Goal: Task Accomplishment & Management: Manage account settings

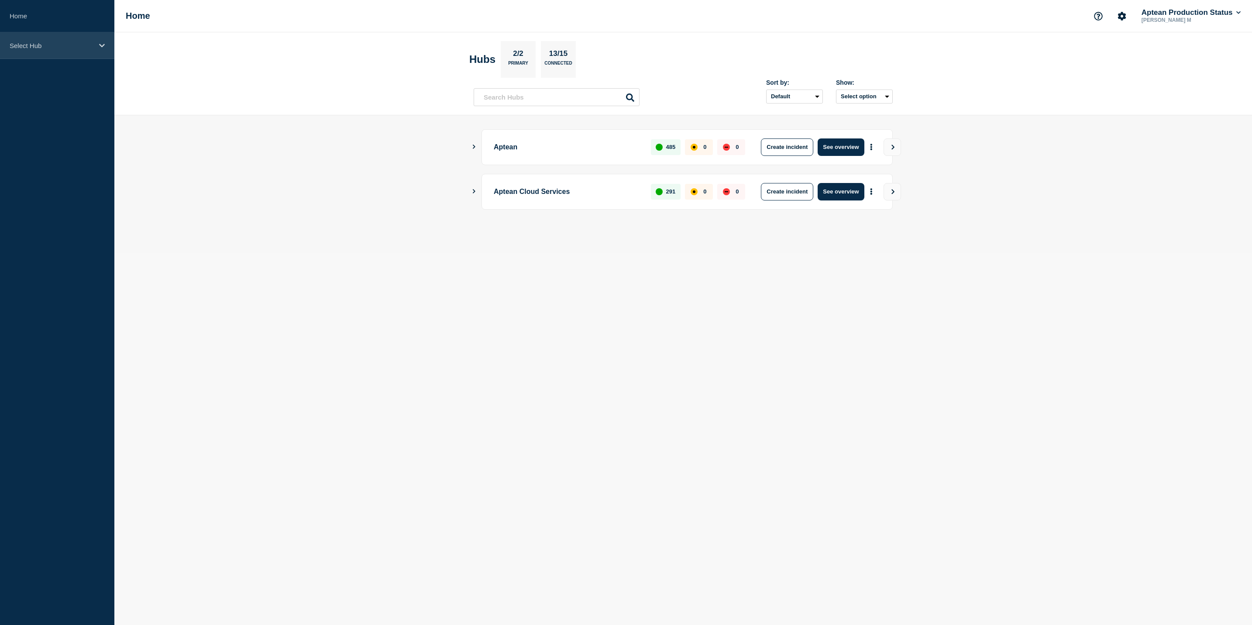
click at [90, 51] on div "Select Hub" at bounding box center [57, 45] width 114 height 27
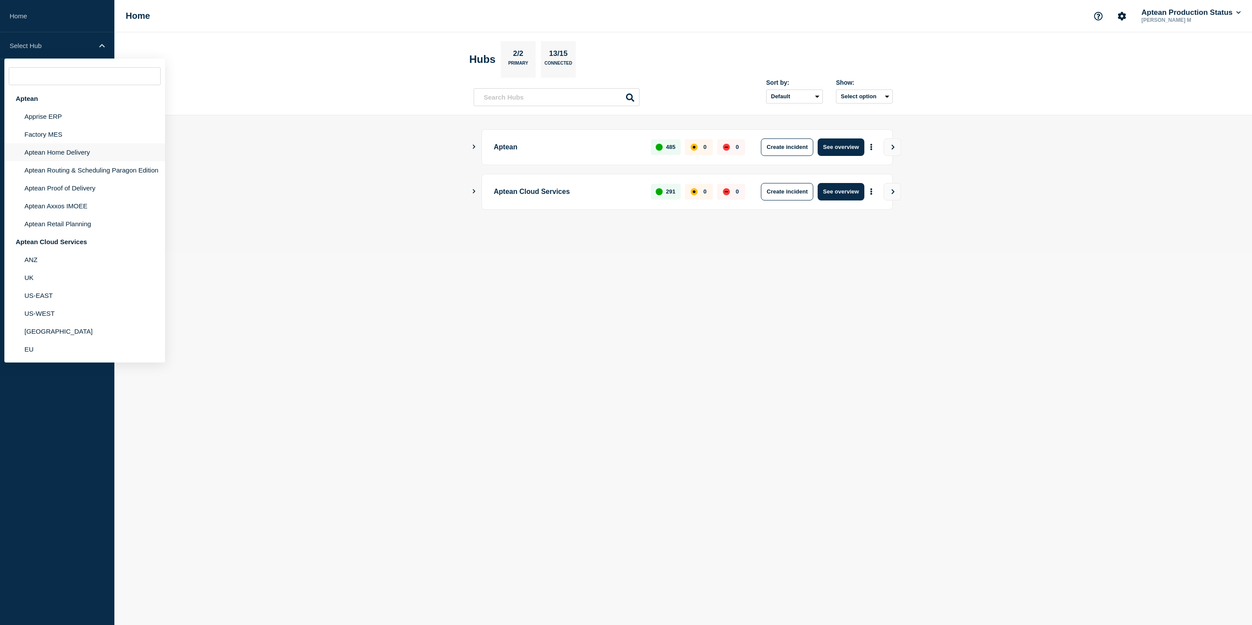
click at [86, 147] on li "Aptean Home Delivery" at bounding box center [84, 152] width 161 height 18
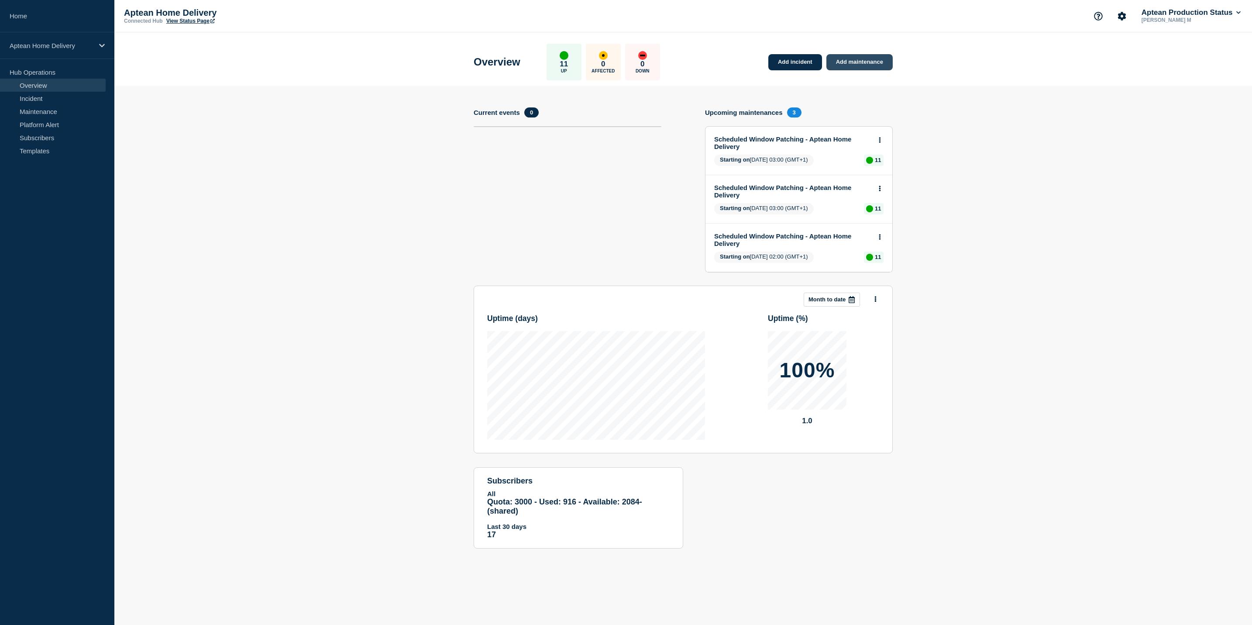
click at [834, 65] on link "Add maintenance" at bounding box center [859, 62] width 66 height 16
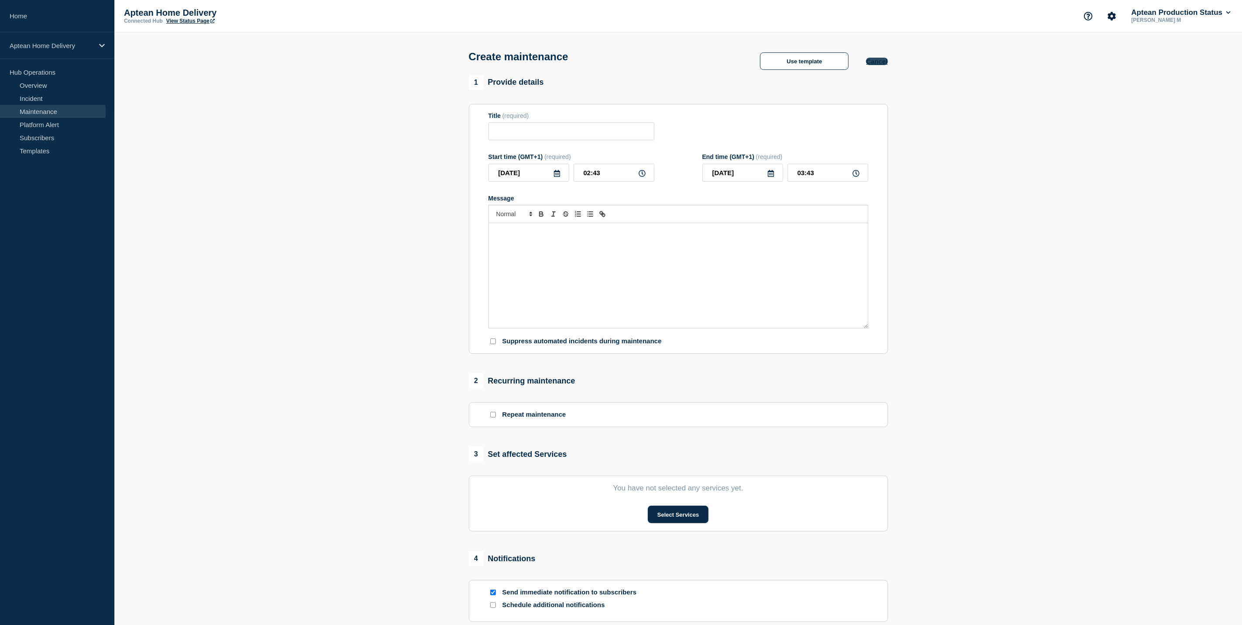
click at [834, 64] on button "Cancel" at bounding box center [876, 61] width 21 height 7
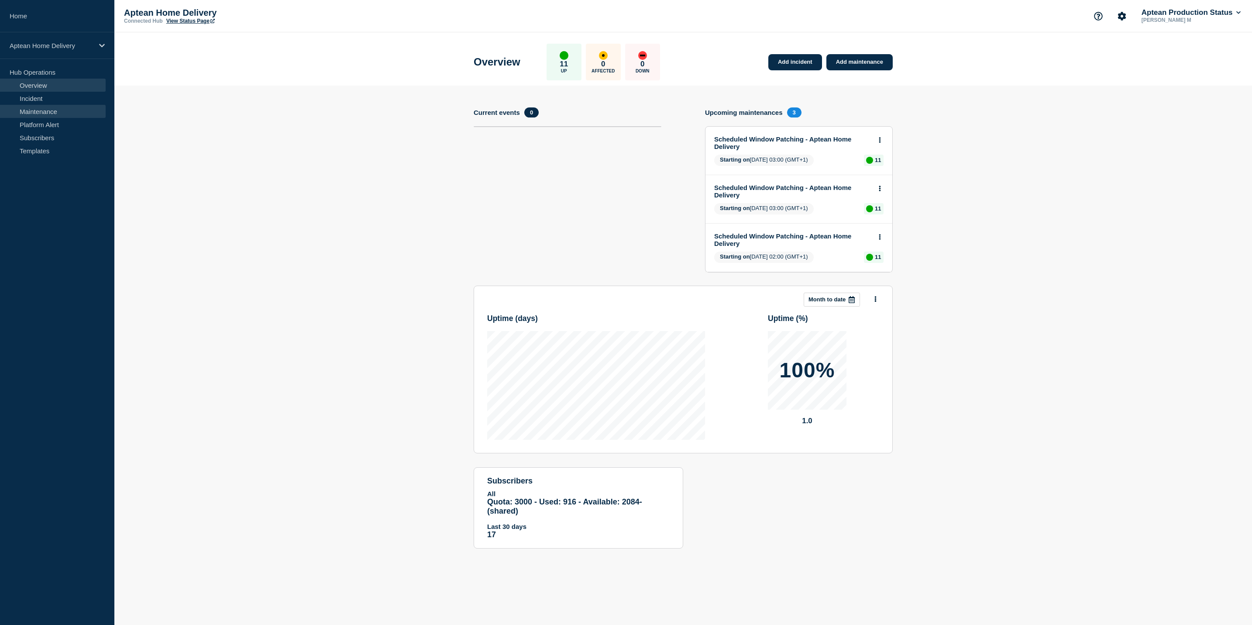
click at [41, 113] on link "Maintenance" at bounding box center [53, 111] width 106 height 13
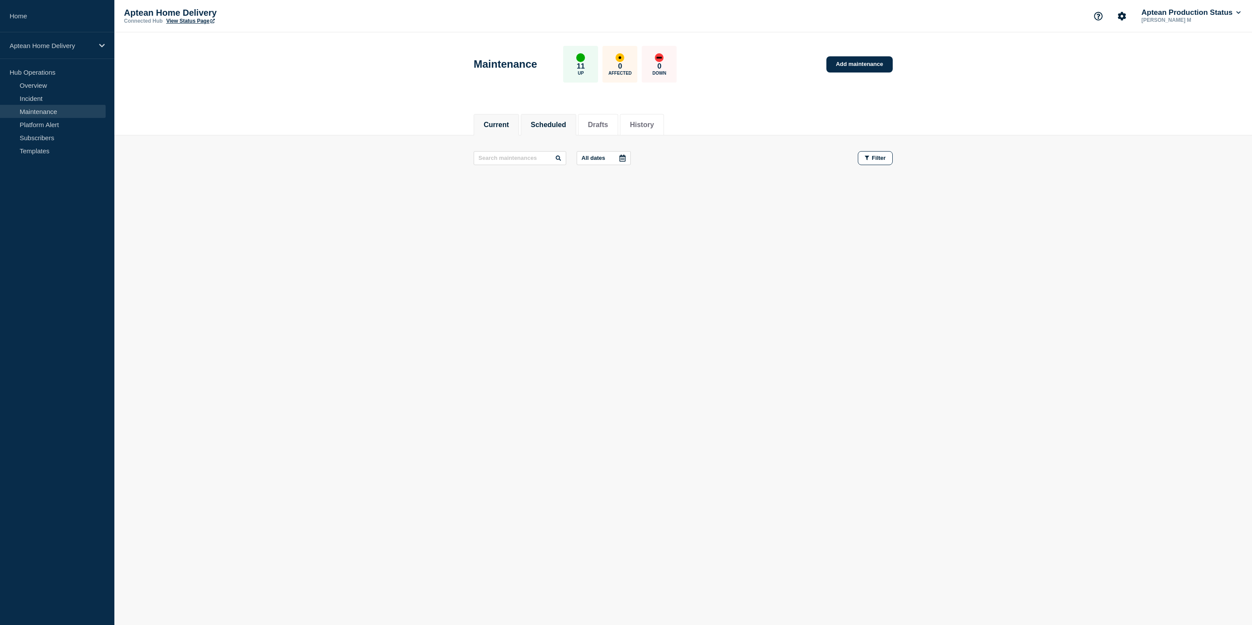
click at [560, 117] on li "Scheduled" at bounding box center [548, 124] width 55 height 21
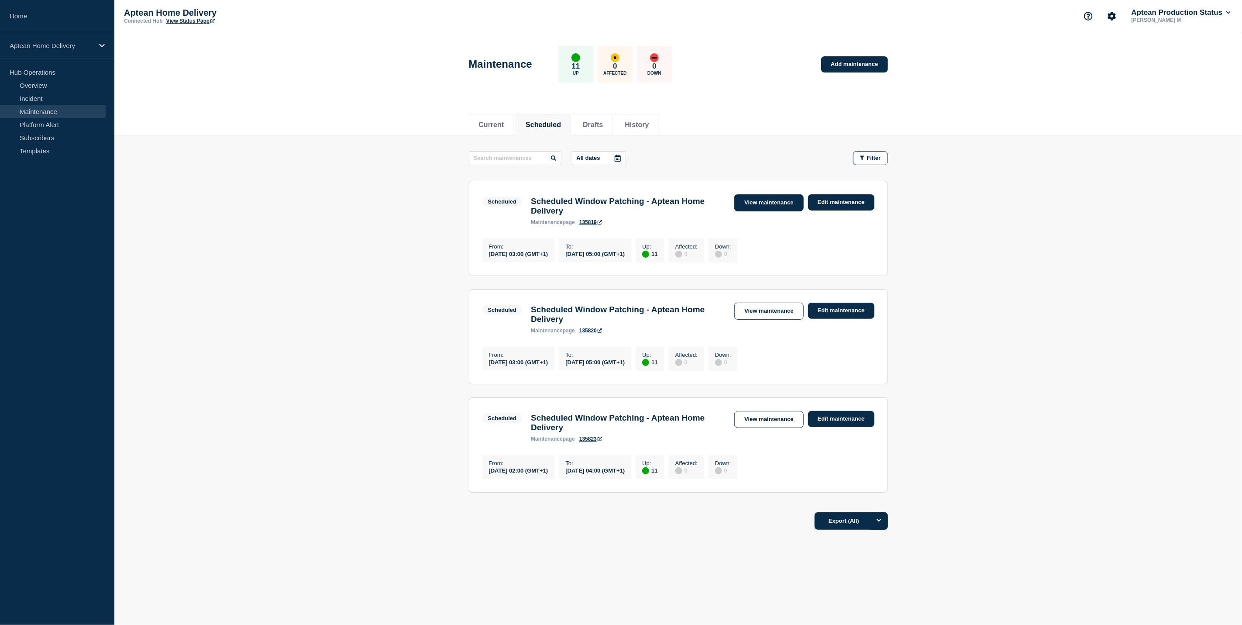
click at [747, 210] on link "View maintenance" at bounding box center [768, 202] width 69 height 17
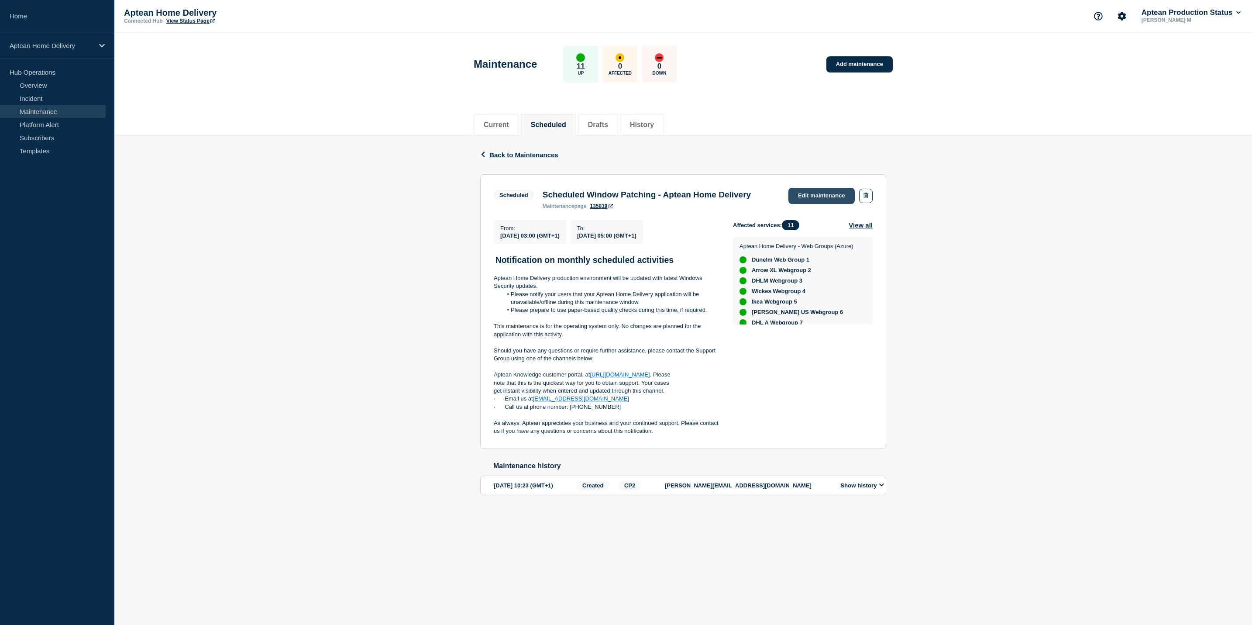
click at [820, 190] on link "Edit maintenance" at bounding box center [822, 196] width 66 height 16
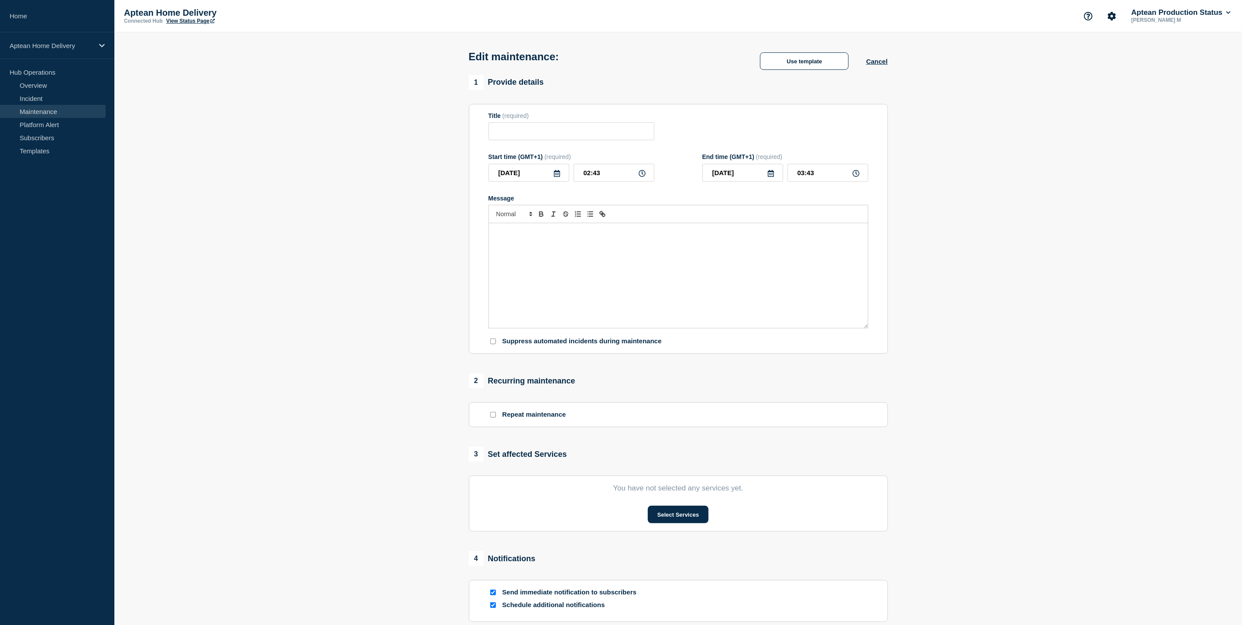
type input "Scheduled Window Patching - Aptean Home Delivery"
type input "03:00"
type input "05:00"
checkbox input "true"
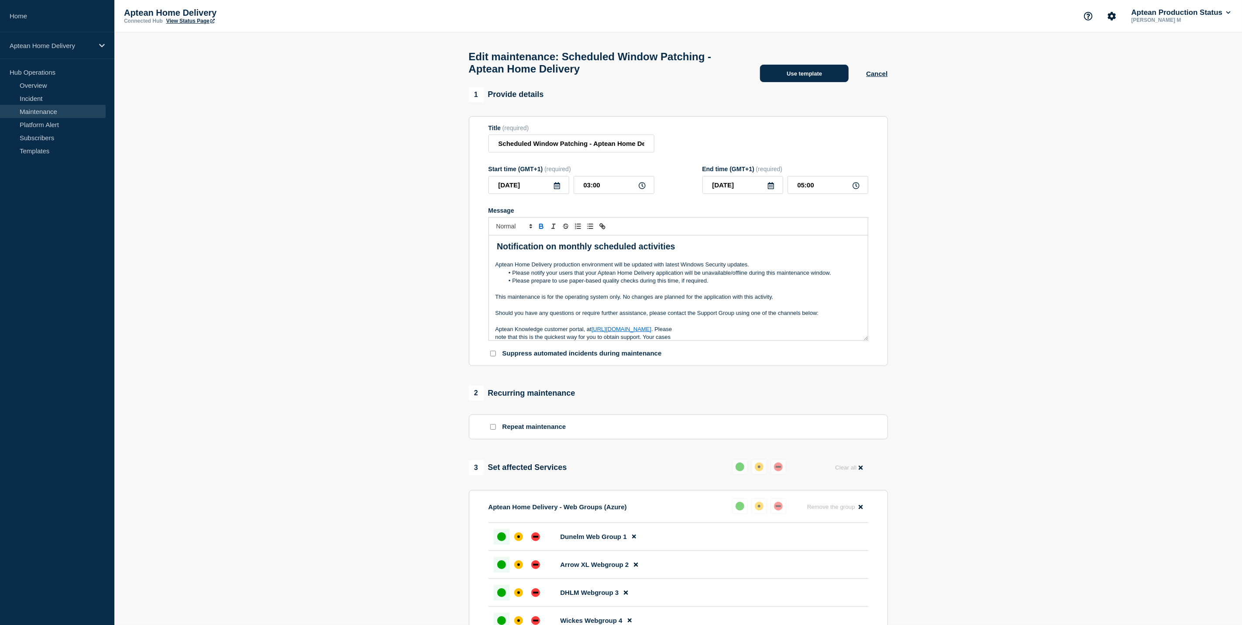
click at [785, 72] on button "Use template" at bounding box center [804, 73] width 89 height 17
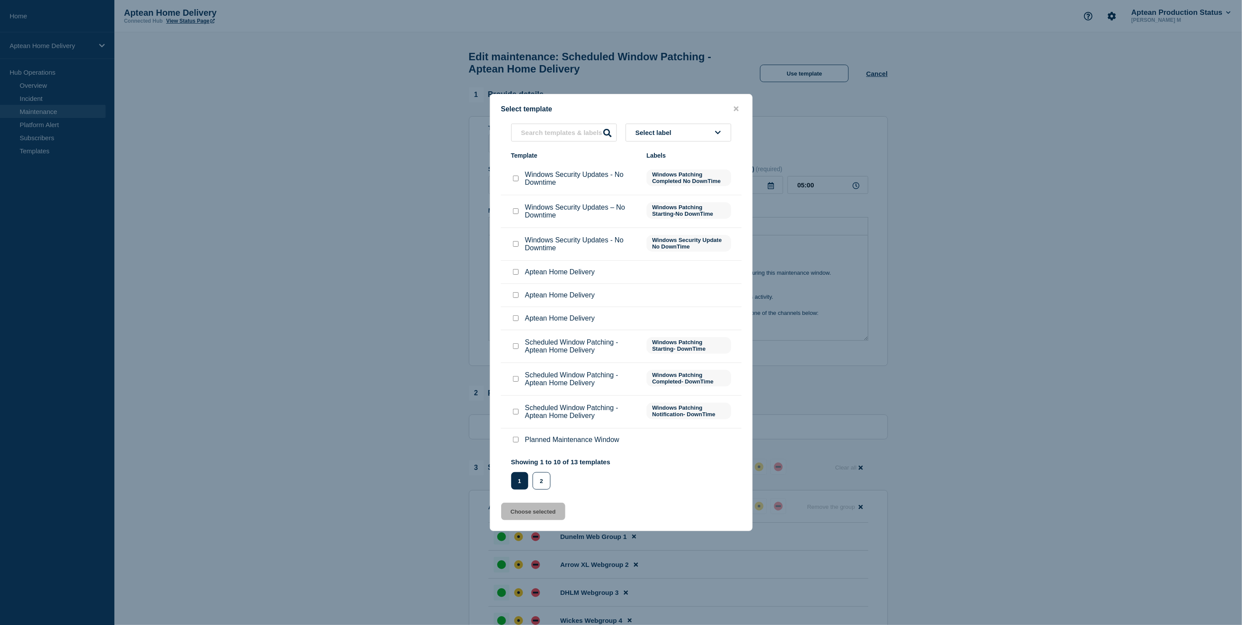
click at [516, 346] on input "Scheduled Window Patching - Aptean Home Delivery checkbox" at bounding box center [516, 346] width 6 height 6
checkbox input "true"
click at [540, 416] on button "Choose selected" at bounding box center [533, 511] width 64 height 17
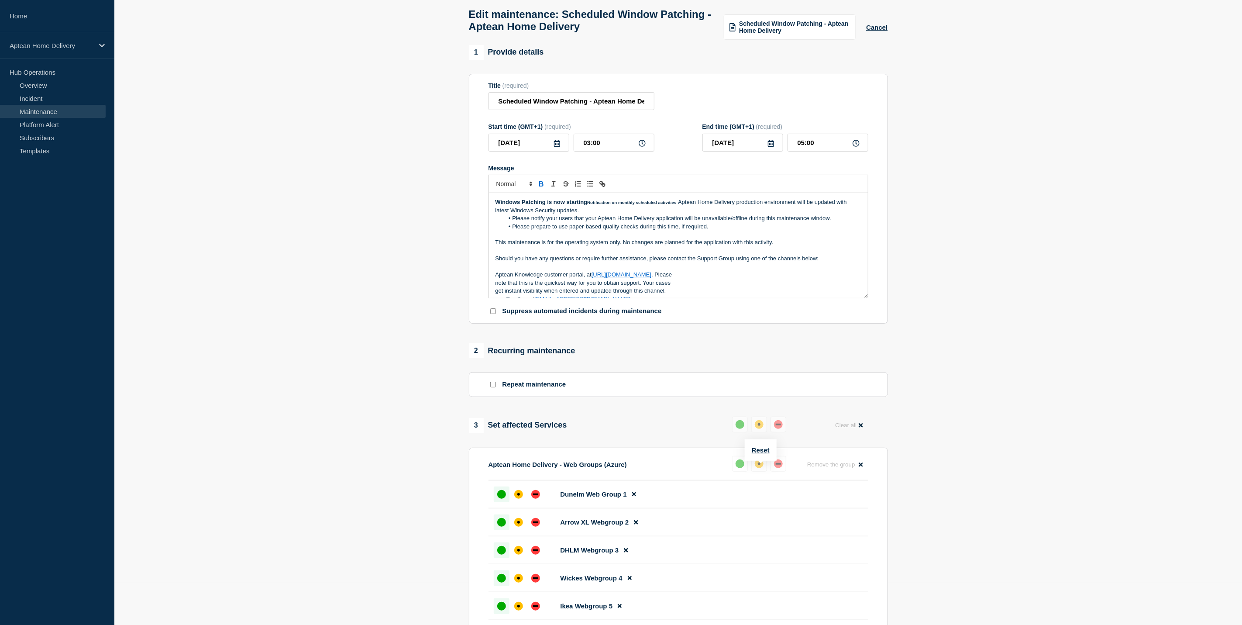
scroll to position [65, 0]
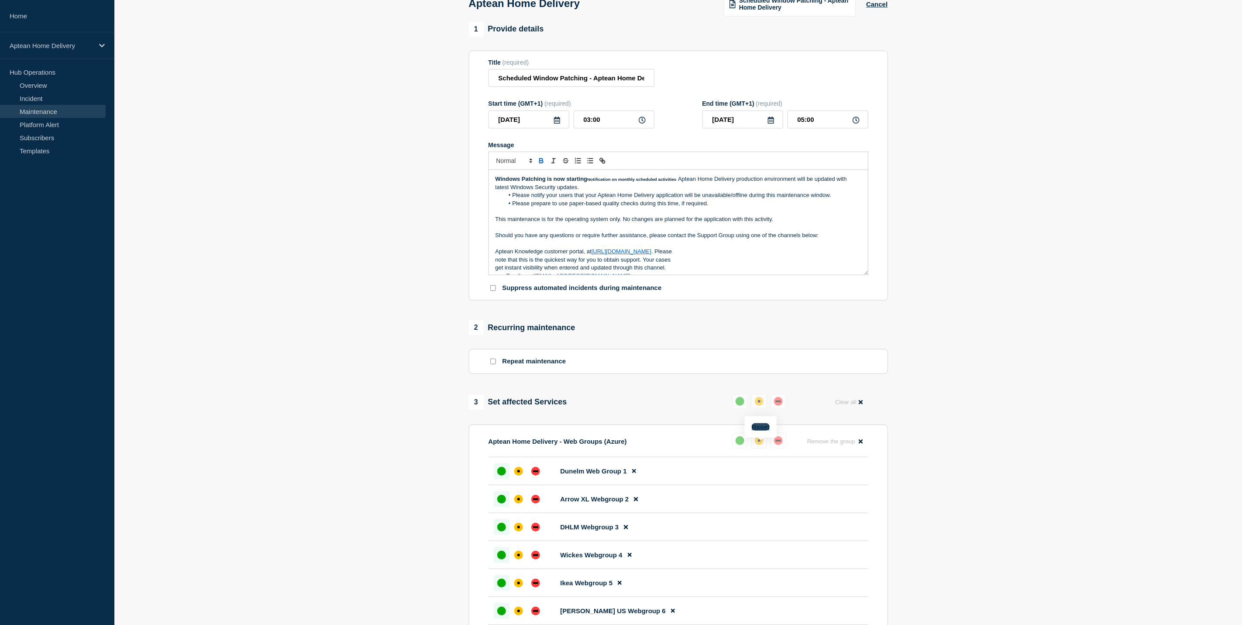
click at [761, 416] on button "Reset" at bounding box center [761, 426] width 18 height 7
click at [788, 416] on button at bounding box center [782, 441] width 16 height 16
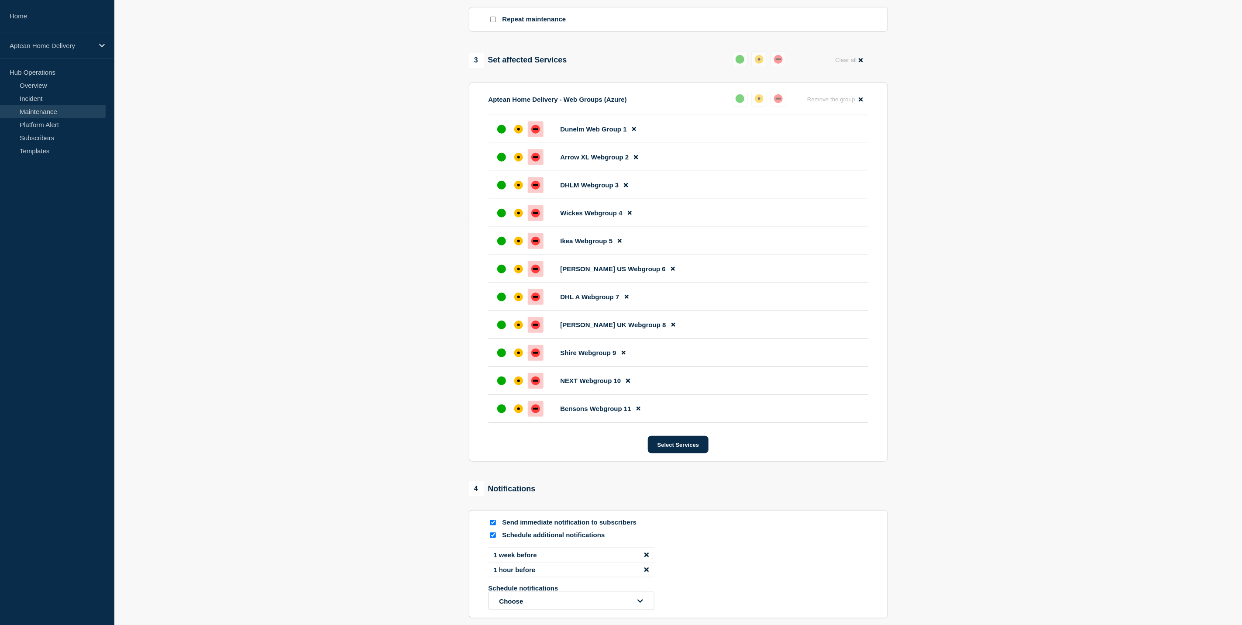
scroll to position [505, 0]
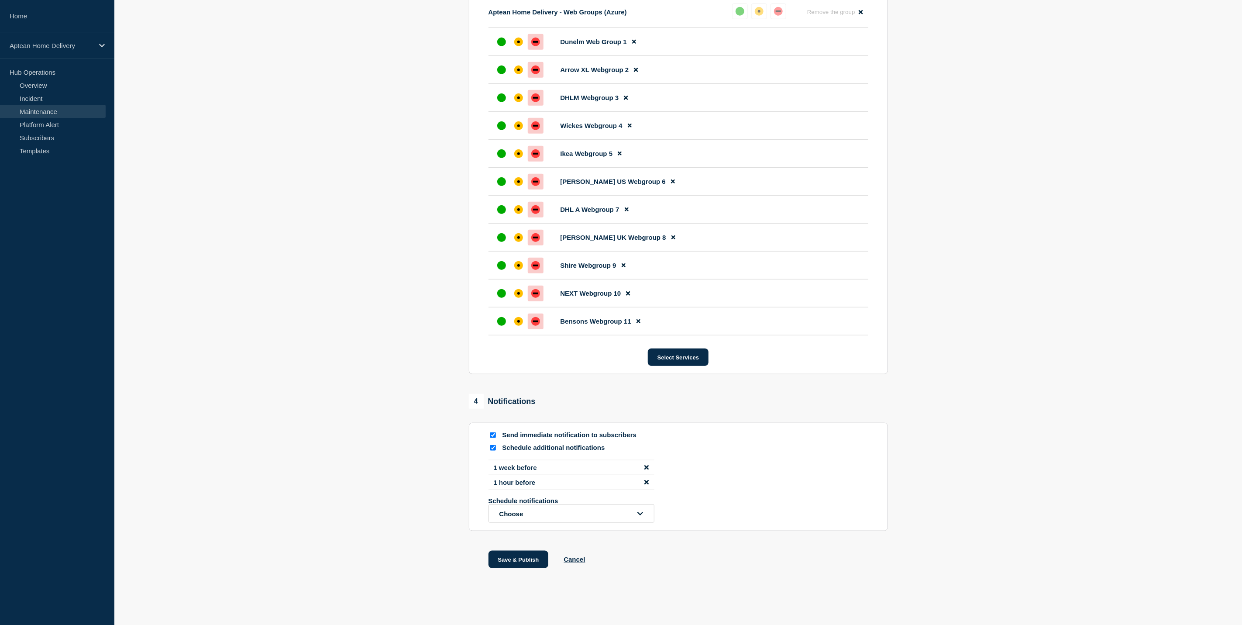
click at [495, 416] on input "Schedule additional notifications" at bounding box center [493, 448] width 6 height 6
checkbox input "false"
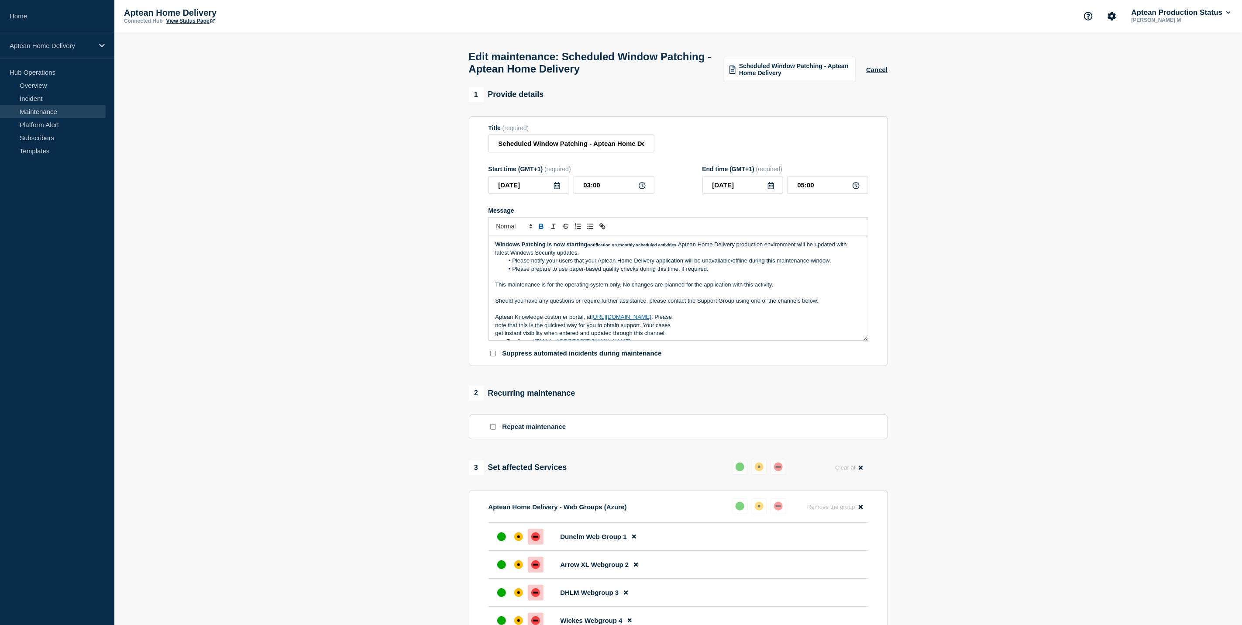
scroll to position [438, 0]
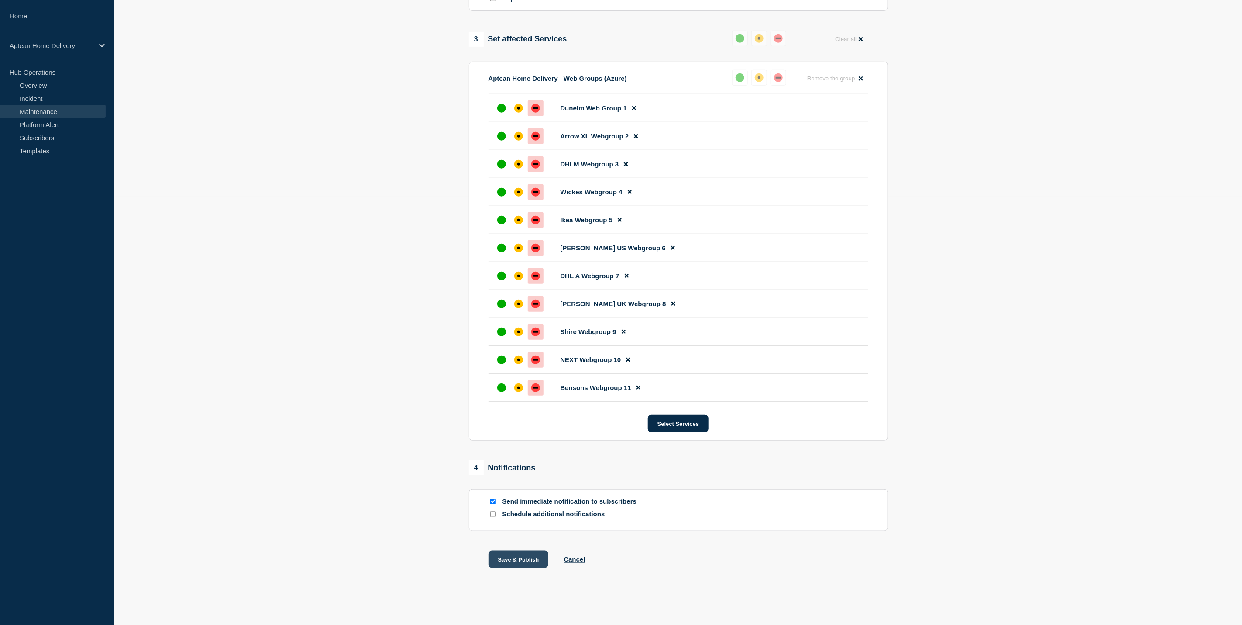
click at [498, 416] on button "Save & Publish" at bounding box center [519, 559] width 60 height 17
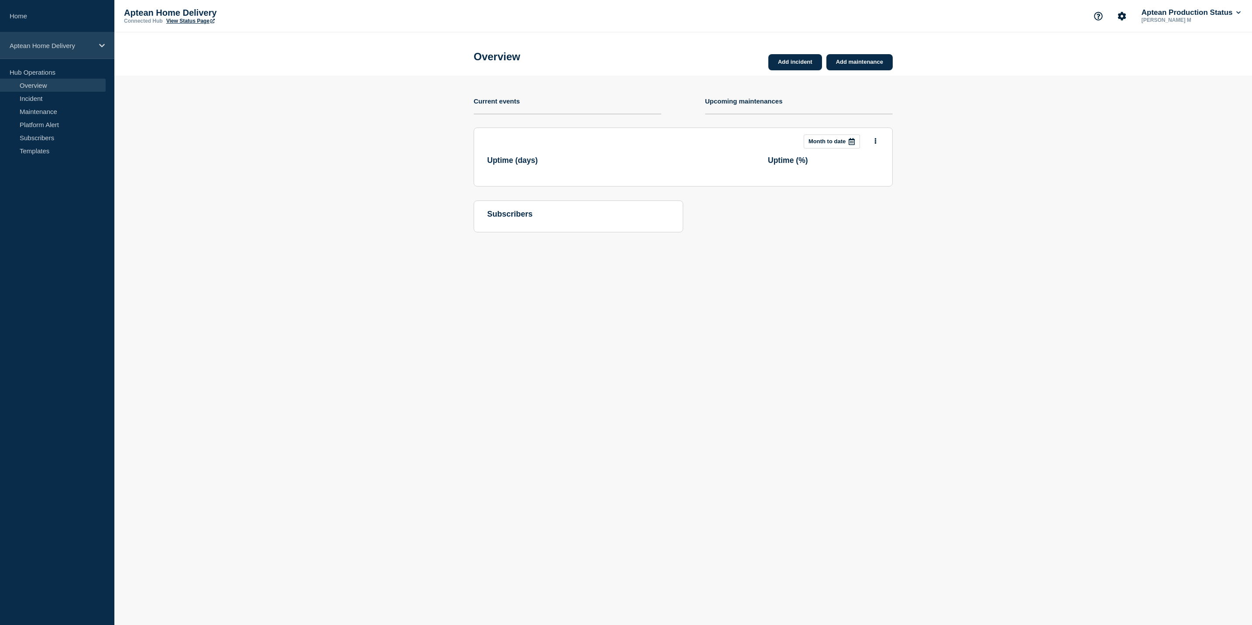
click at [83, 46] on p "Aptean Home Delivery" at bounding box center [52, 45] width 84 height 7
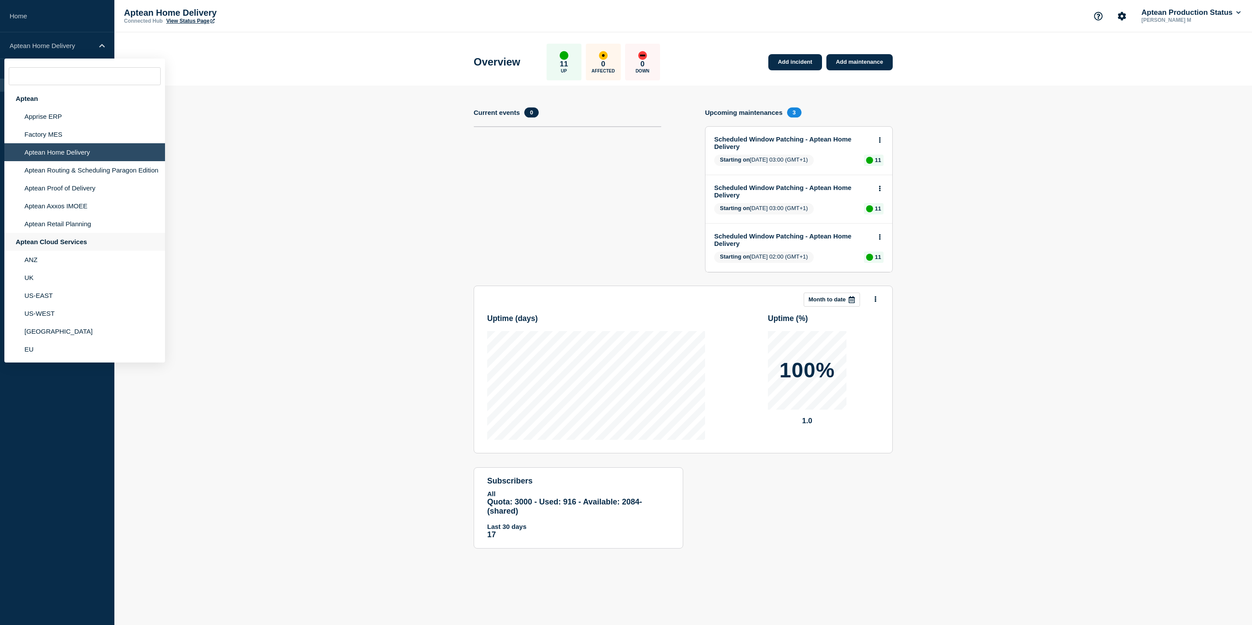
click at [50, 235] on div "Aptean Cloud Services" at bounding box center [84, 242] width 161 height 18
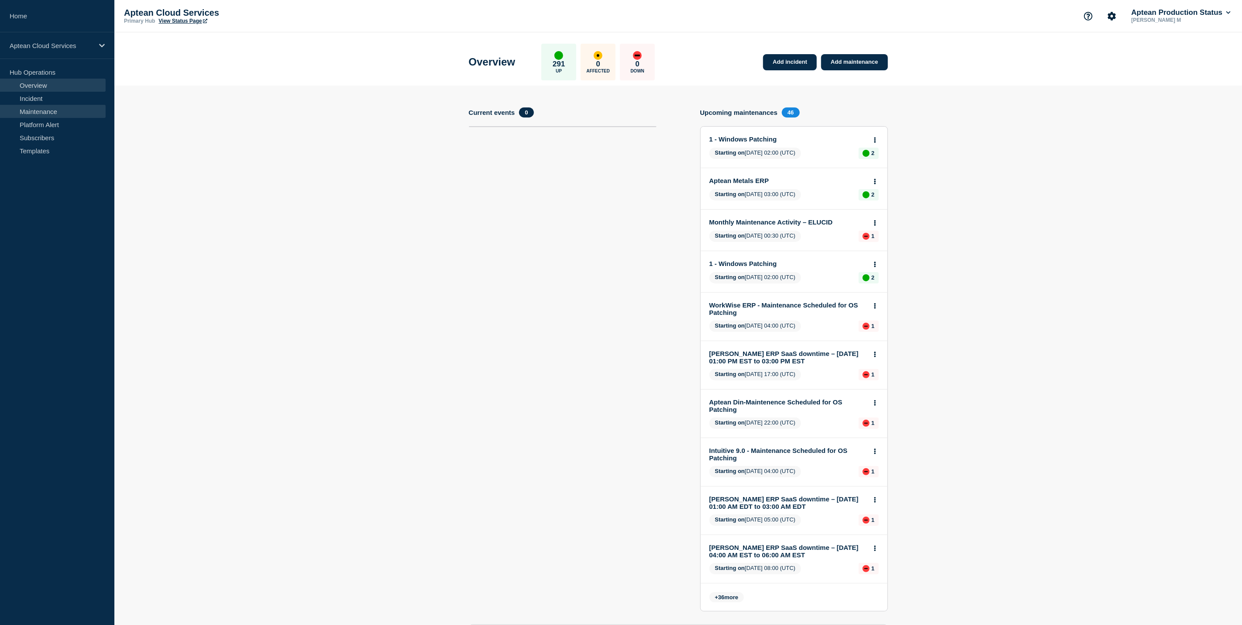
click at [69, 107] on link "Maintenance" at bounding box center [53, 111] width 106 height 13
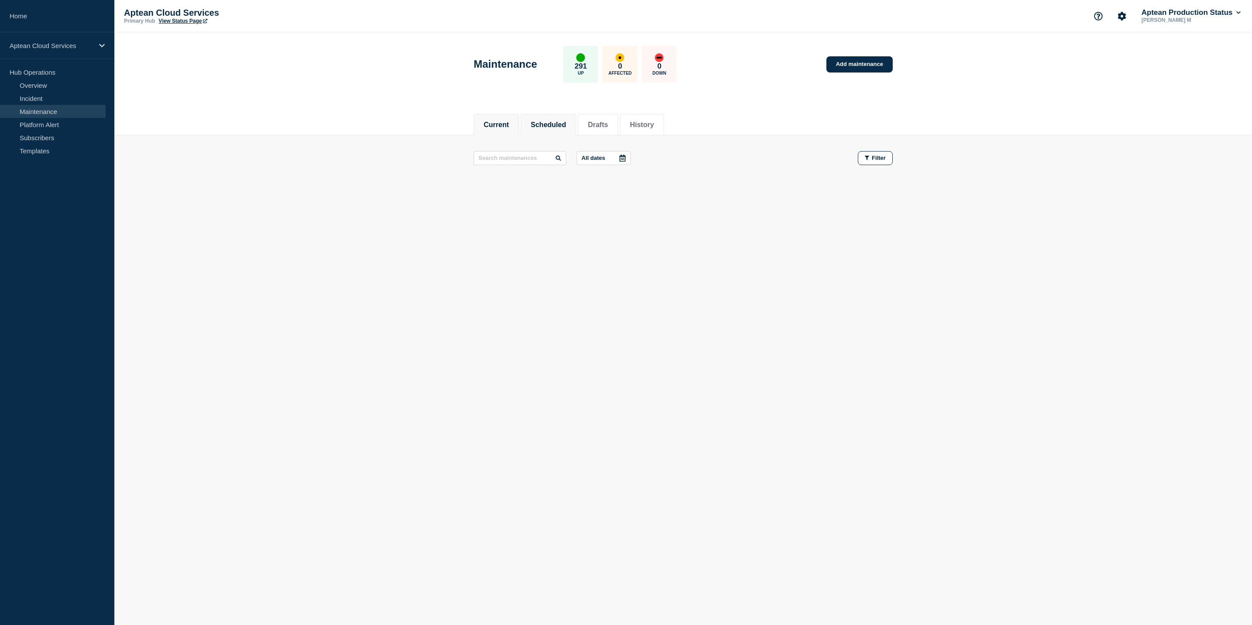
click at [548, 118] on li "Scheduled" at bounding box center [548, 124] width 55 height 21
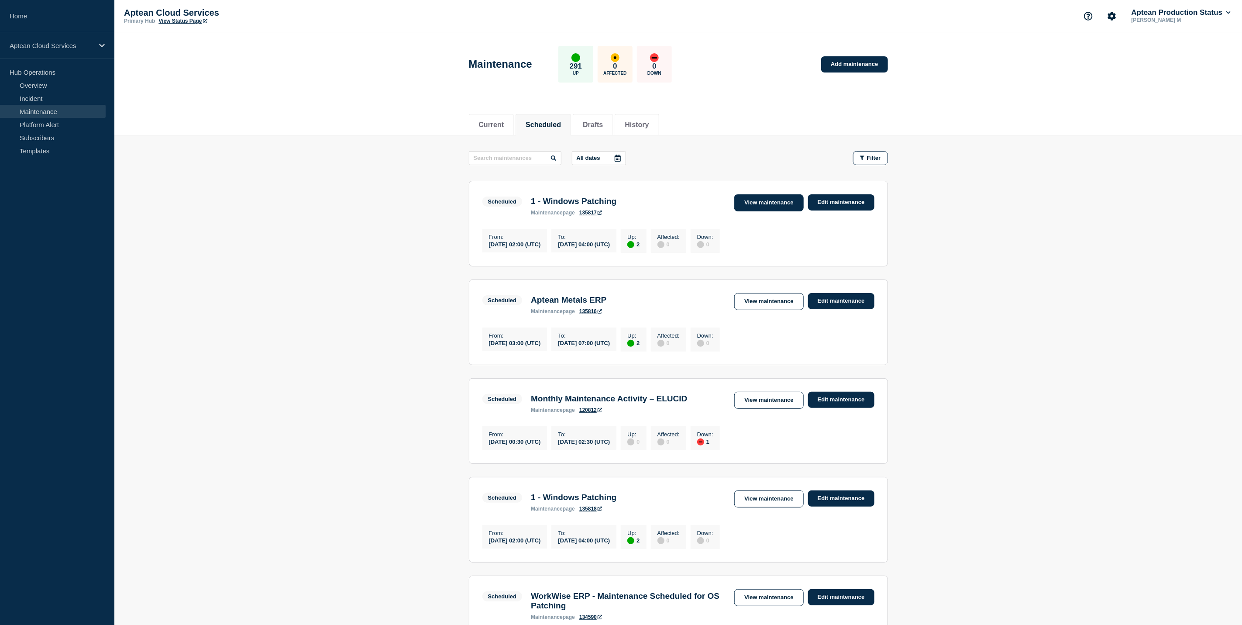
click at [760, 198] on link "View maintenance" at bounding box center [768, 202] width 69 height 17
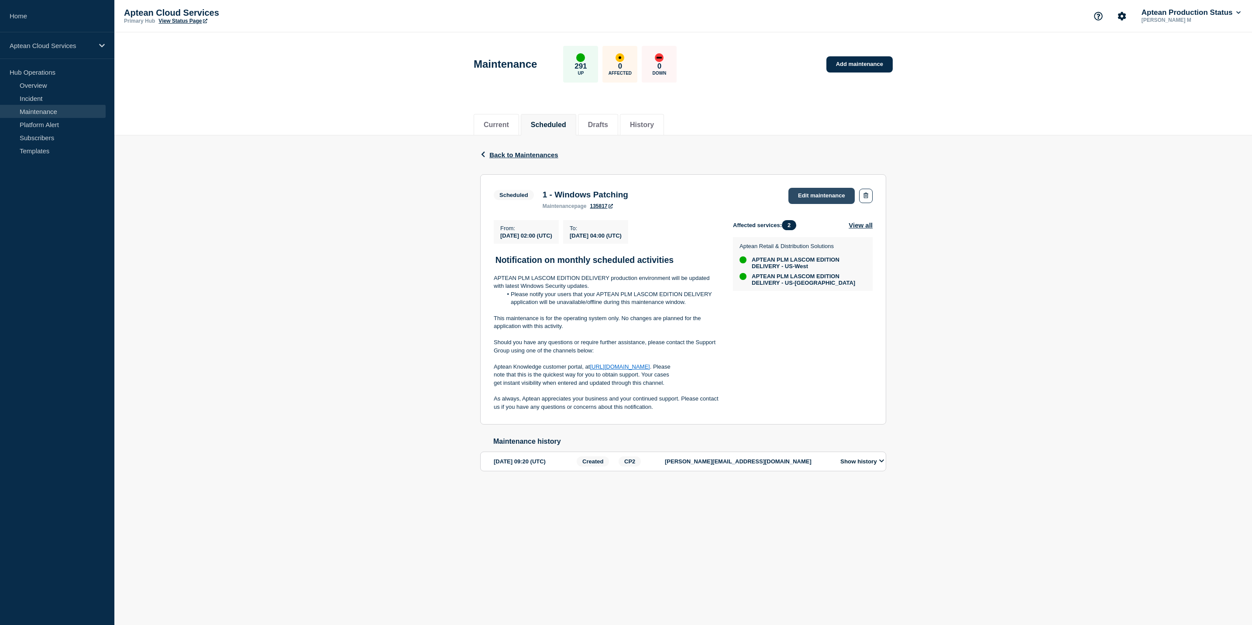
click at [819, 194] on link "Edit maintenance" at bounding box center [822, 196] width 66 height 16
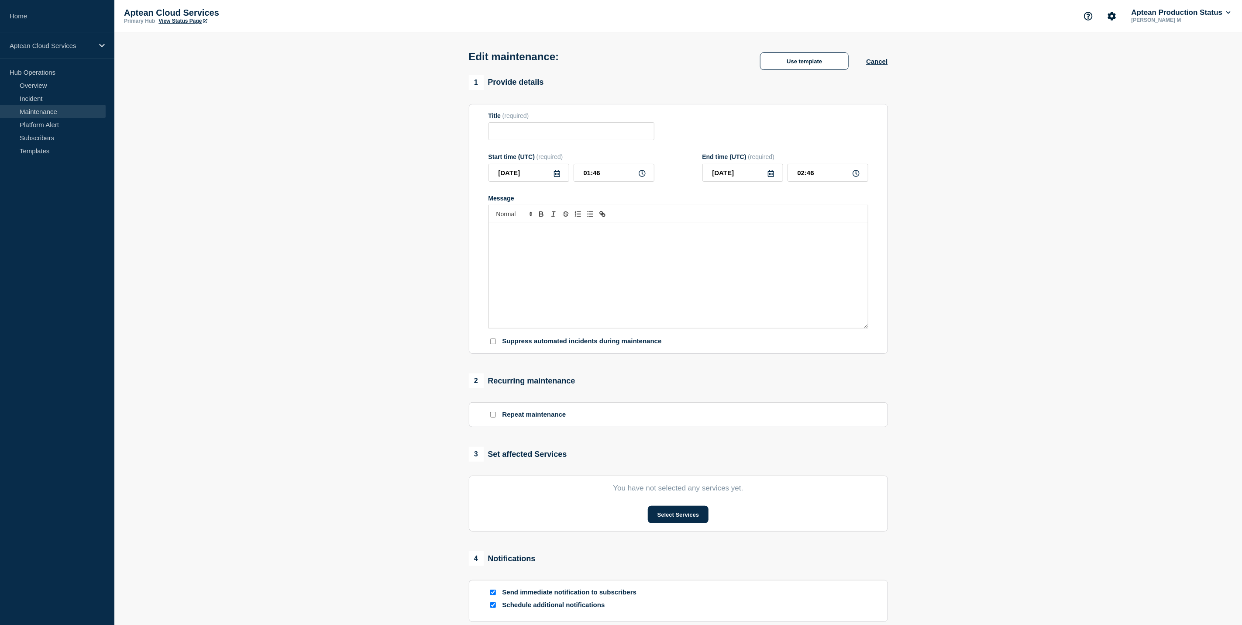
type input "1 - Windows Patching"
type input "02:00"
type input "04:00"
checkbox input "true"
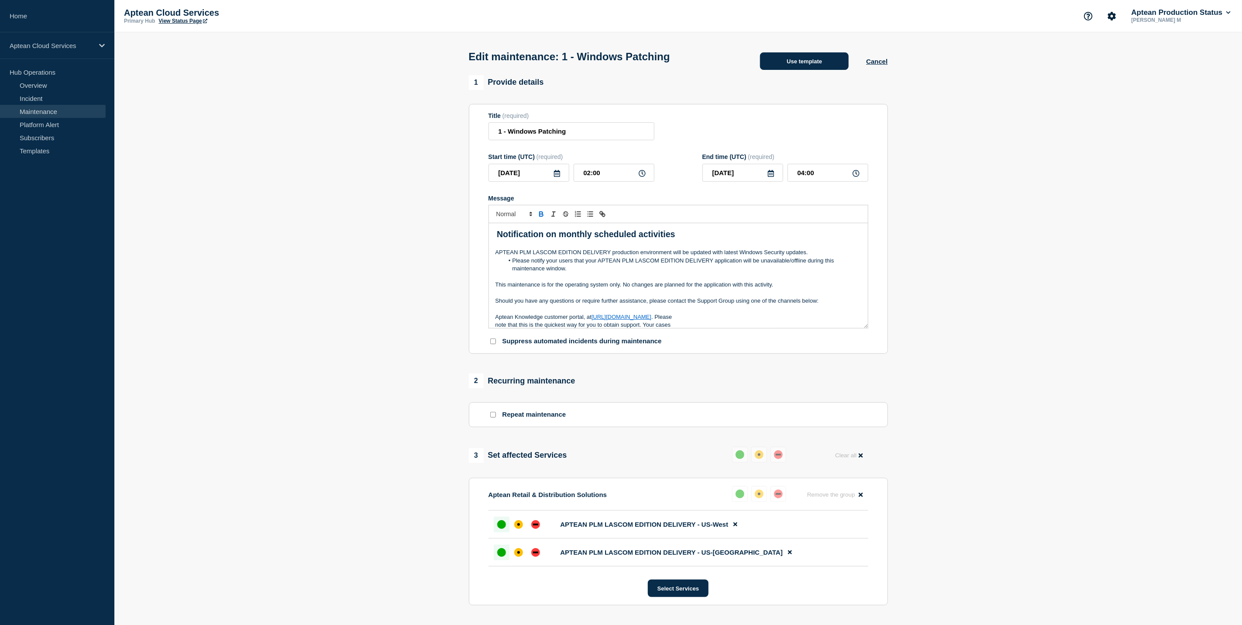
click at [798, 69] on button "Use template" at bounding box center [804, 60] width 89 height 17
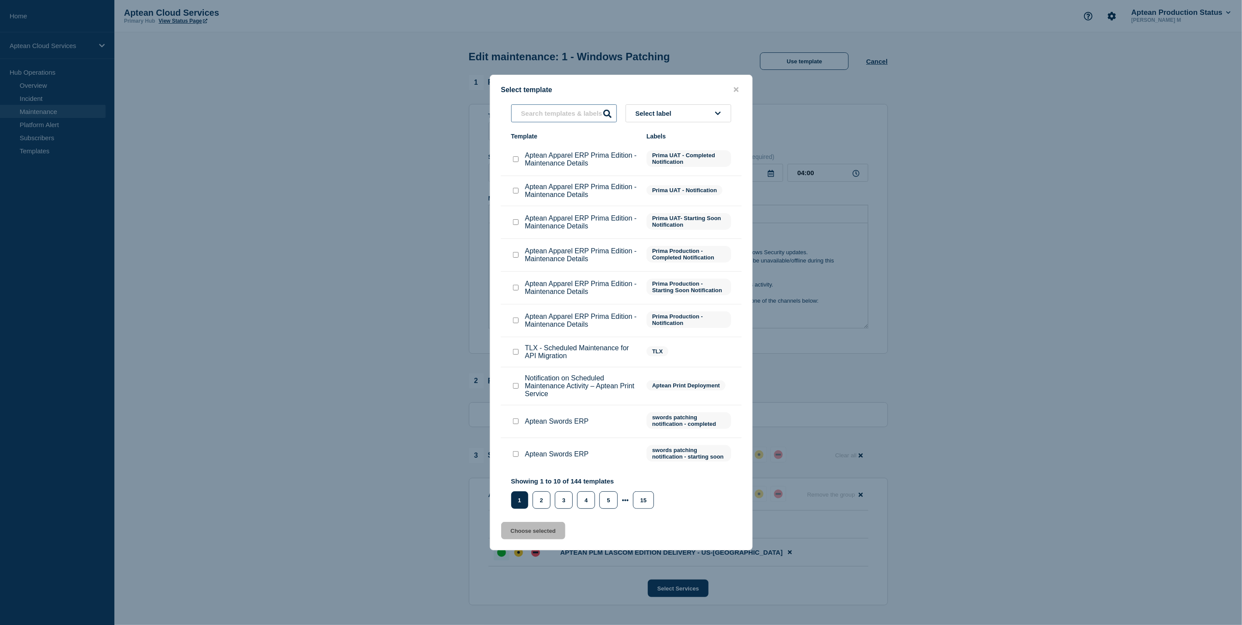
click at [579, 105] on input "text" at bounding box center [564, 113] width 106 height 18
type input "lascom"
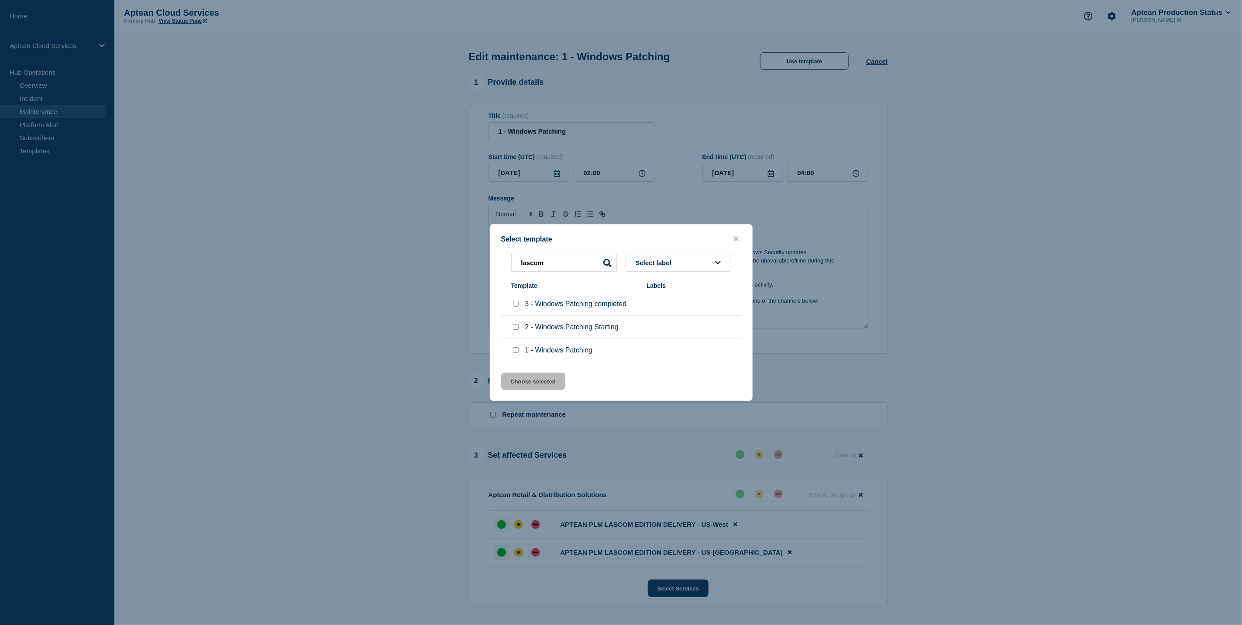
click at [519, 330] on div at bounding box center [515, 327] width 9 height 9
click at [517, 330] on input "2 - Windows Patching Starting checkbox" at bounding box center [516, 327] width 6 height 6
checkbox input "true"
click at [548, 380] on button "Choose selected" at bounding box center [533, 380] width 64 height 17
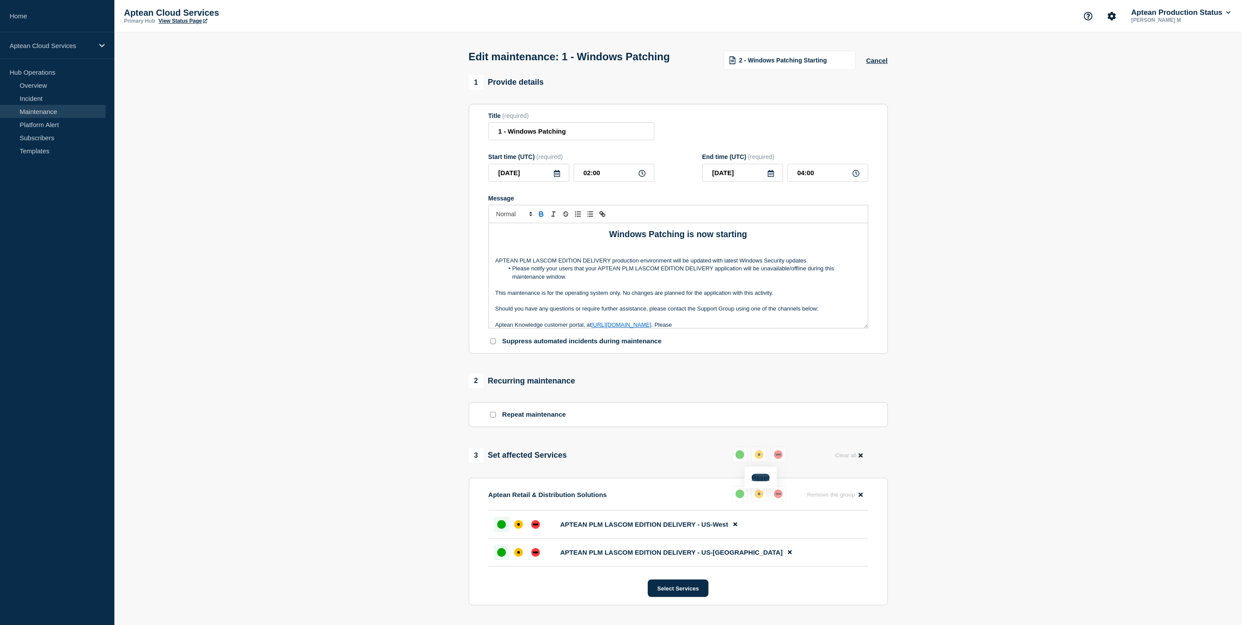
click at [764, 478] on button "Reset" at bounding box center [761, 477] width 18 height 7
click at [778, 494] on div "down" at bounding box center [782, 493] width 9 height 9
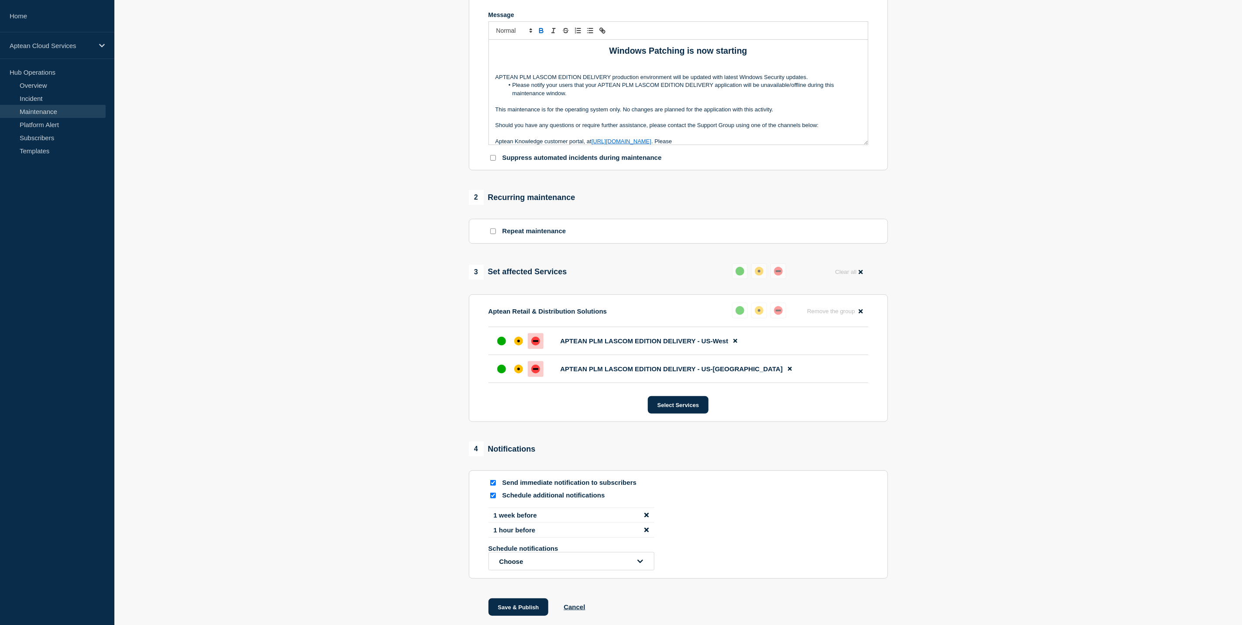
scroll to position [236, 0]
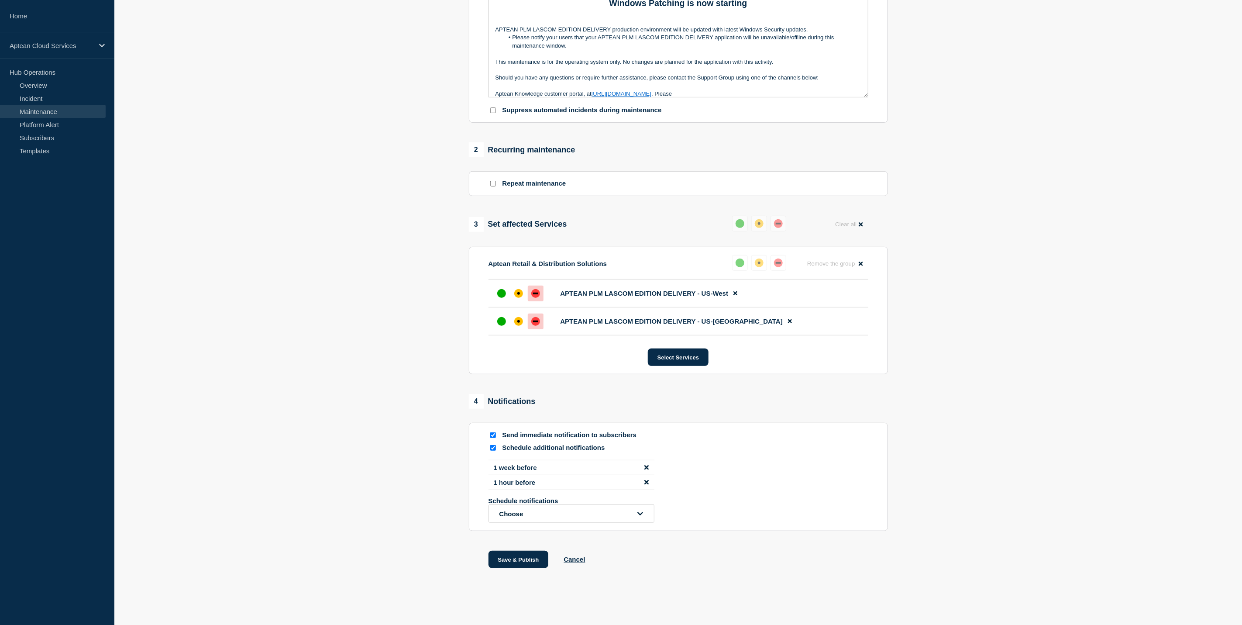
click at [496, 447] on div at bounding box center [493, 448] width 9 height 8
click at [490, 445] on input "Schedule additional notifications" at bounding box center [493, 448] width 6 height 6
checkbox input "false"
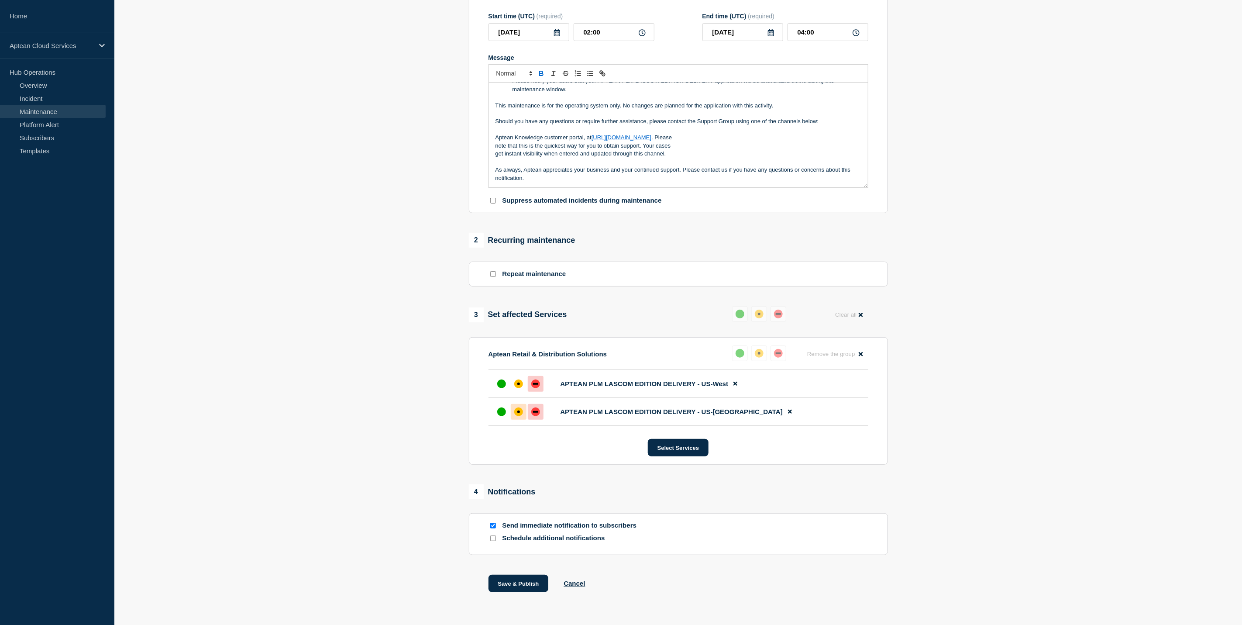
scroll to position [169, 0]
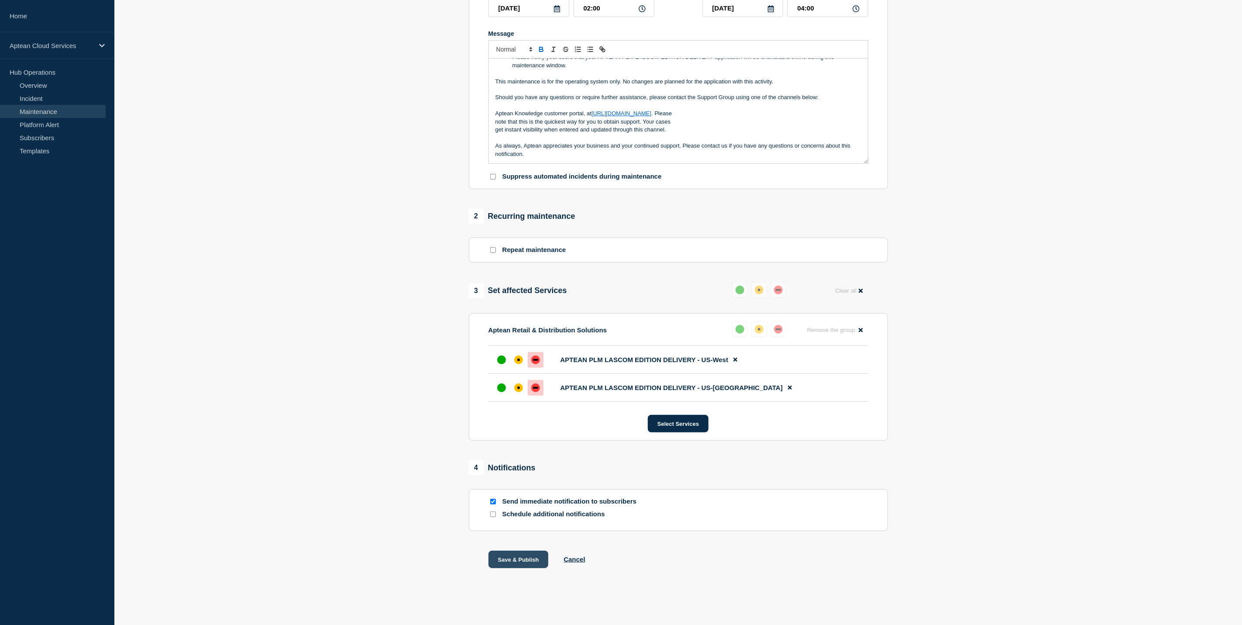
click at [511, 555] on button "Save & Publish" at bounding box center [519, 559] width 60 height 17
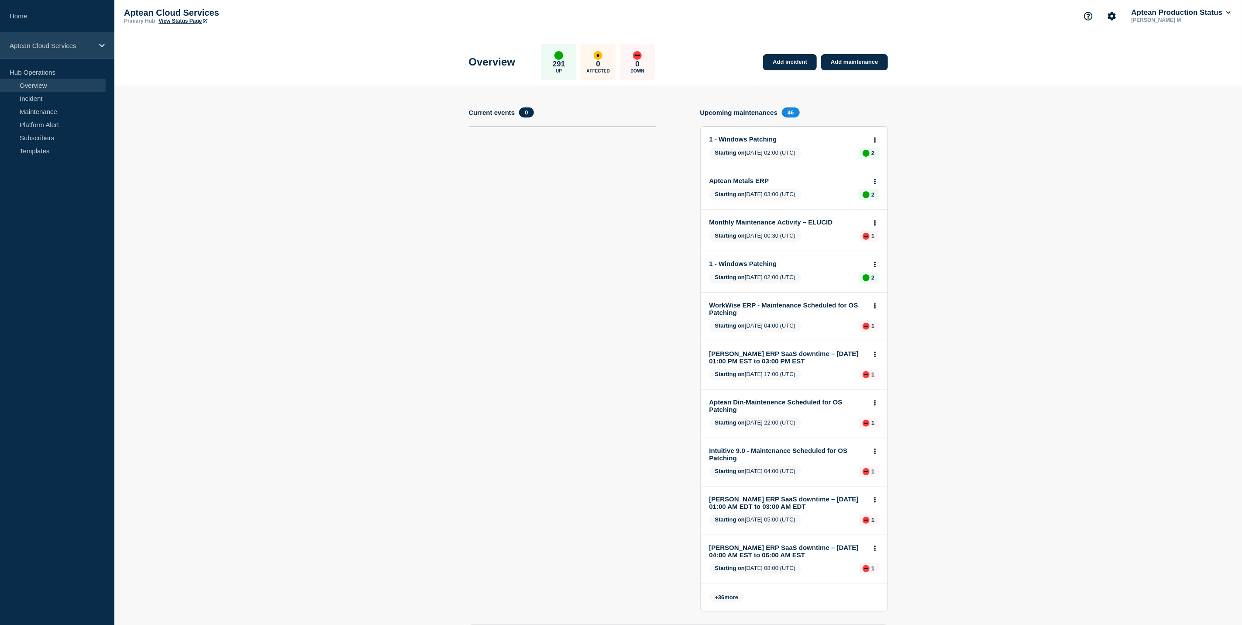
click at [69, 53] on div "Aptean Cloud Services" at bounding box center [57, 45] width 114 height 27
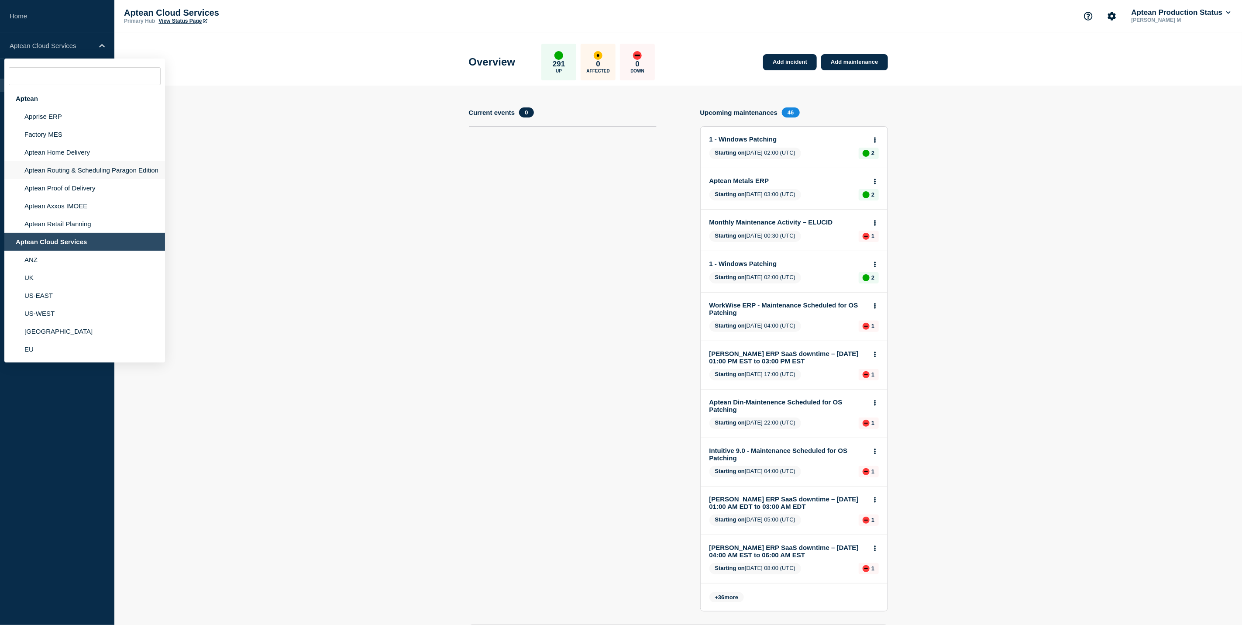
click at [76, 167] on li "Aptean Routing & Scheduling Paragon Edition" at bounding box center [84, 170] width 161 height 18
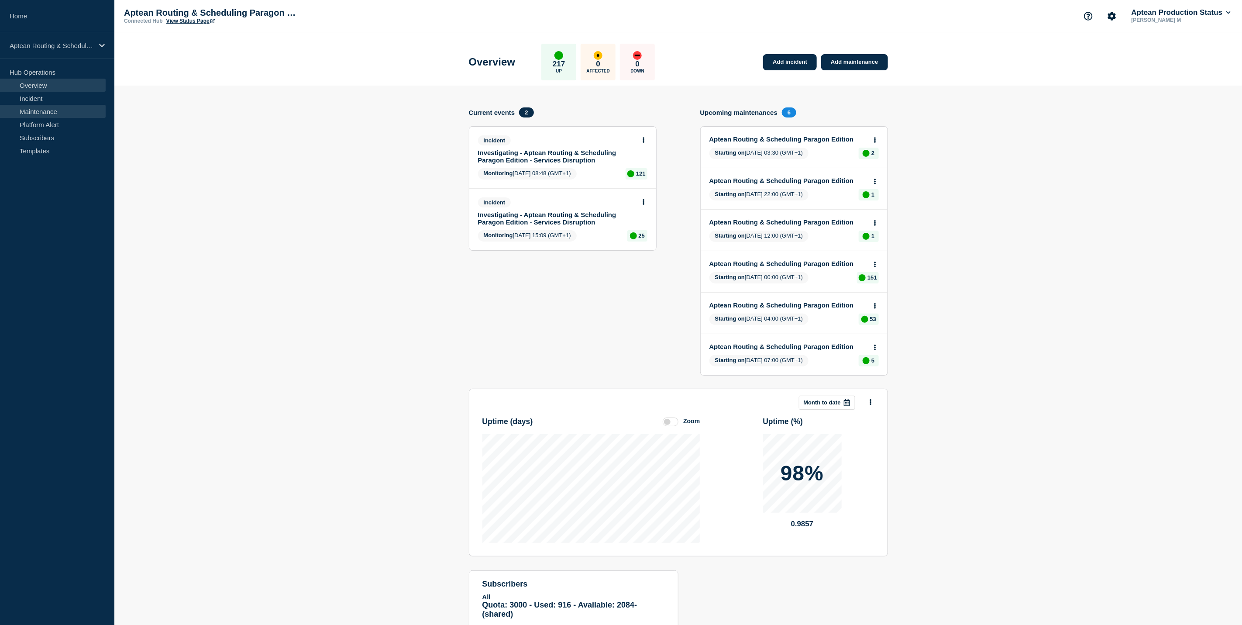
click at [83, 113] on link "Maintenance" at bounding box center [53, 111] width 106 height 13
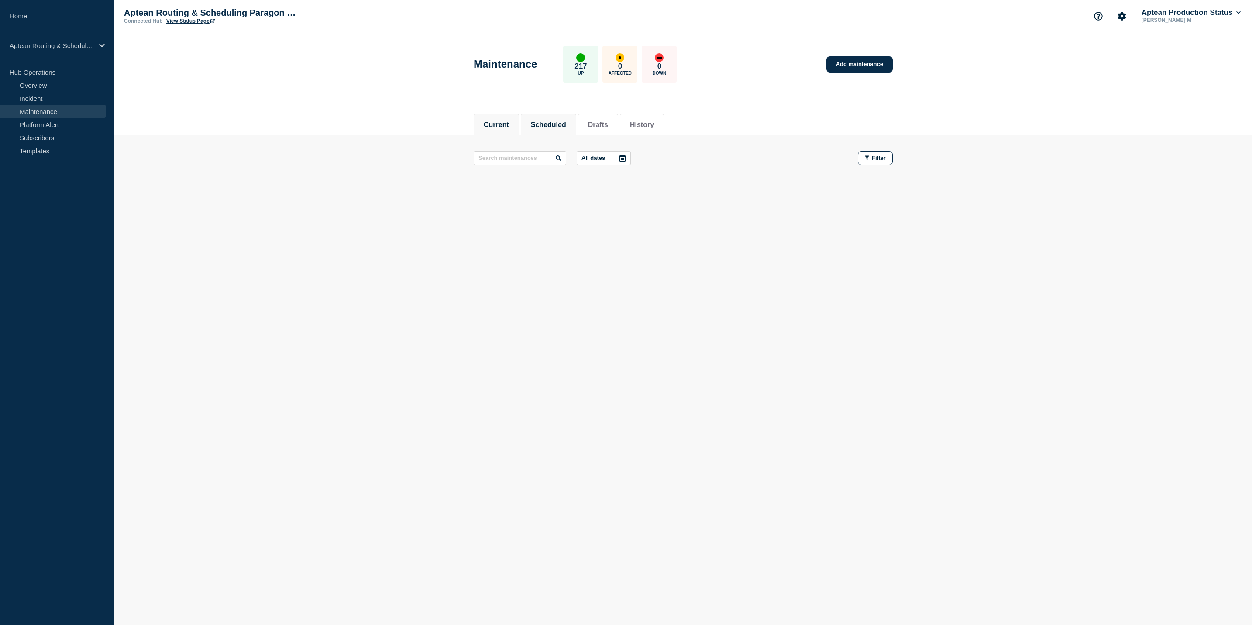
click at [553, 118] on li "Scheduled" at bounding box center [548, 124] width 55 height 21
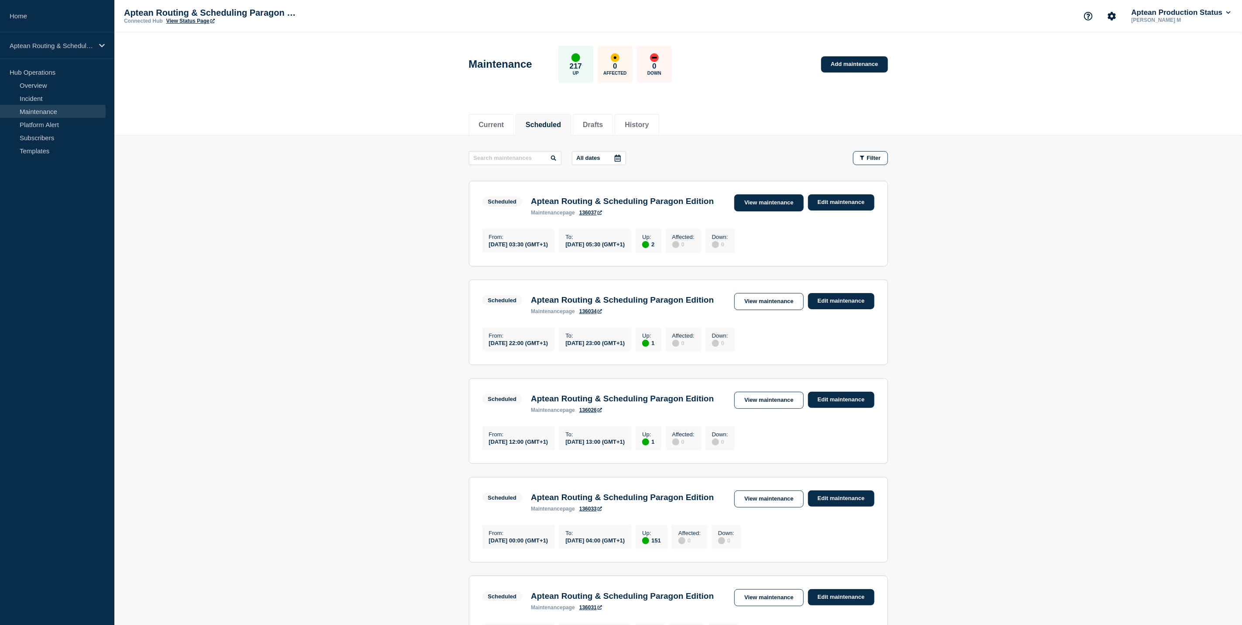
click at [785, 203] on link "View maintenance" at bounding box center [768, 202] width 69 height 17
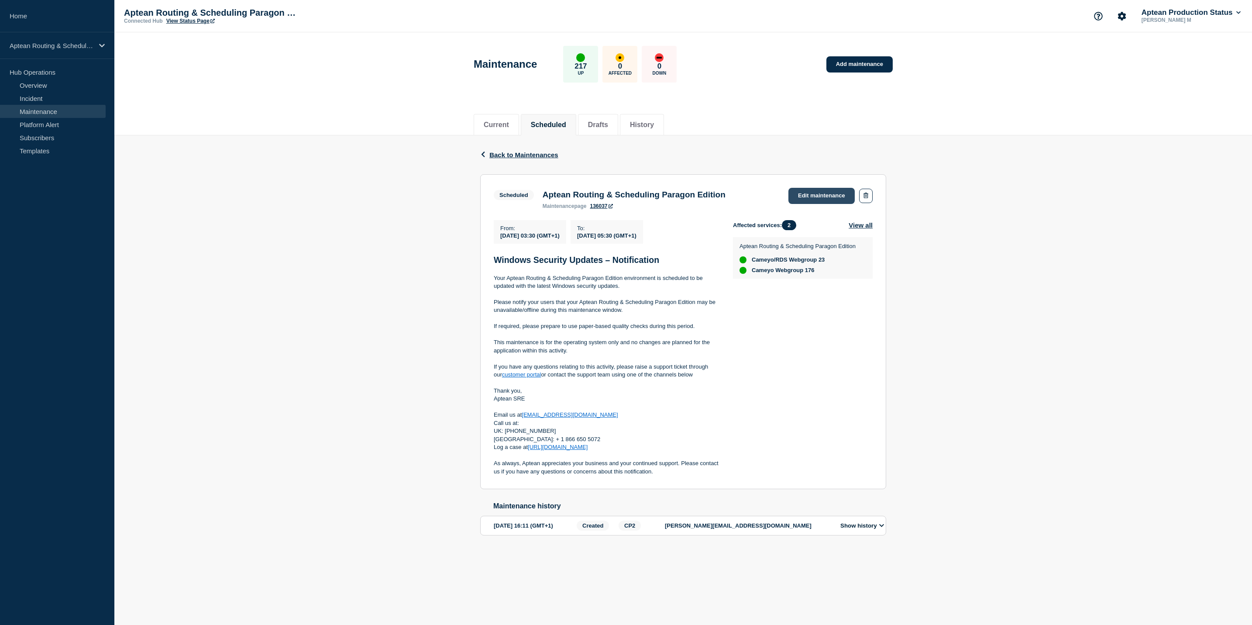
click at [830, 189] on link "Edit maintenance" at bounding box center [822, 196] width 66 height 16
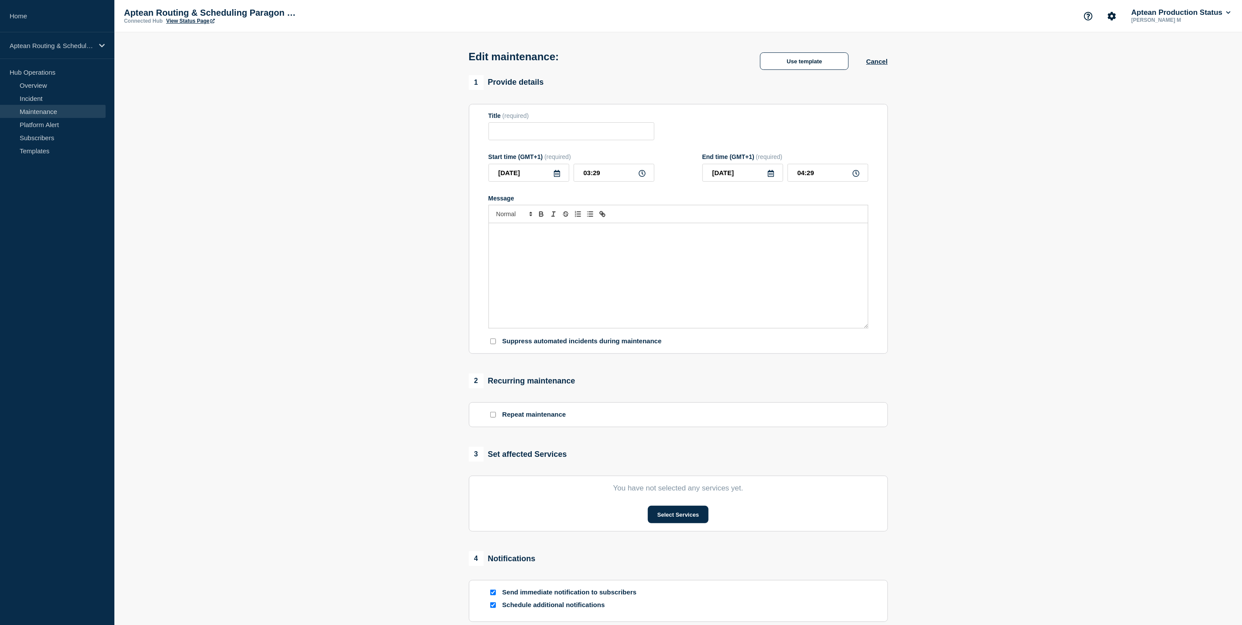
type input "Aptean Routing & Scheduling Paragon Edition"
type input "03:30"
type input "05:30"
checkbox input "true"
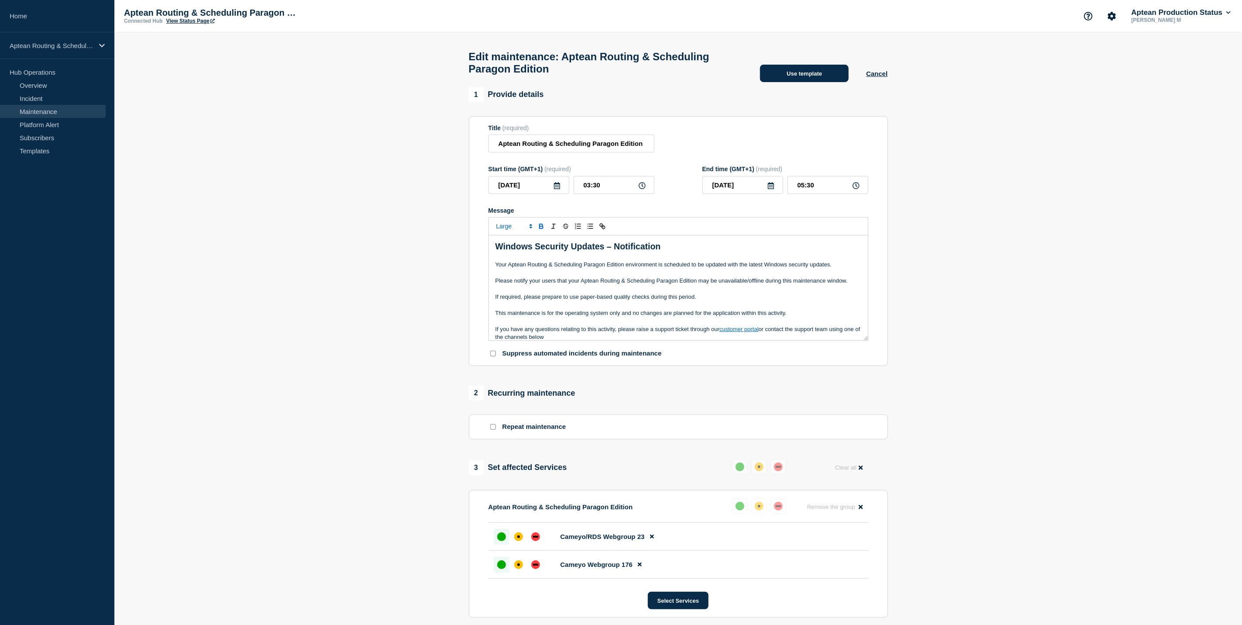
click at [782, 82] on button "Use template" at bounding box center [804, 73] width 89 height 17
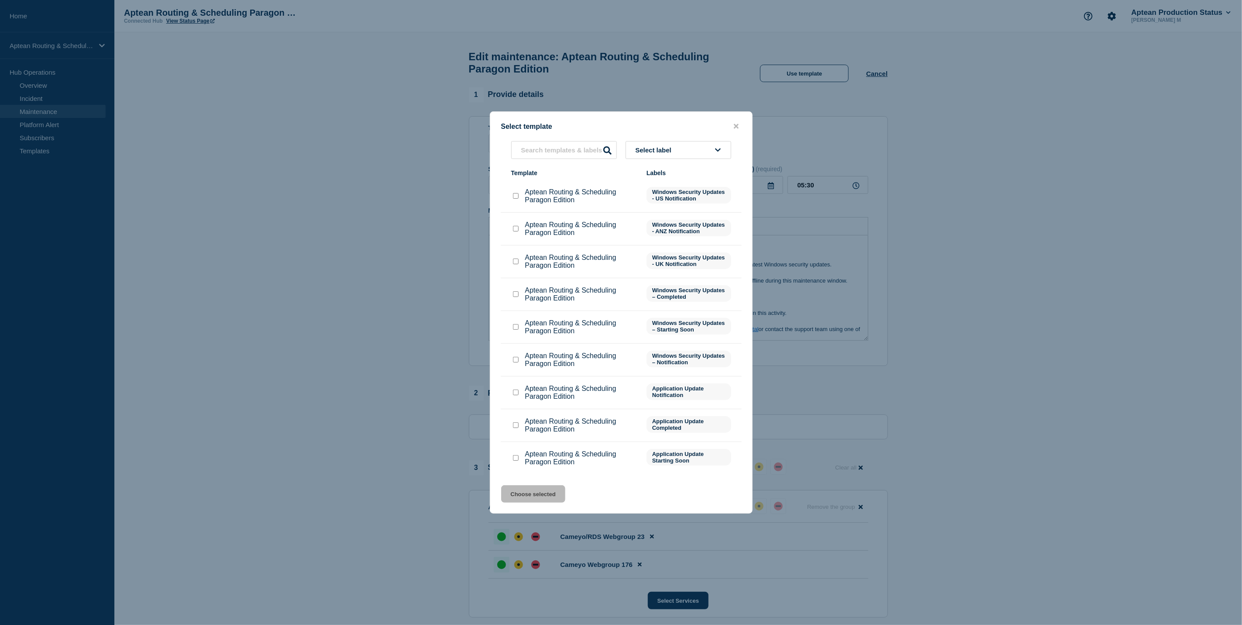
click at [518, 326] on input "Aptean Routing & Scheduling Paragon Edition checkbox" at bounding box center [516, 327] width 6 height 6
checkbox input "true"
click at [548, 492] on button "Choose selected" at bounding box center [533, 493] width 64 height 17
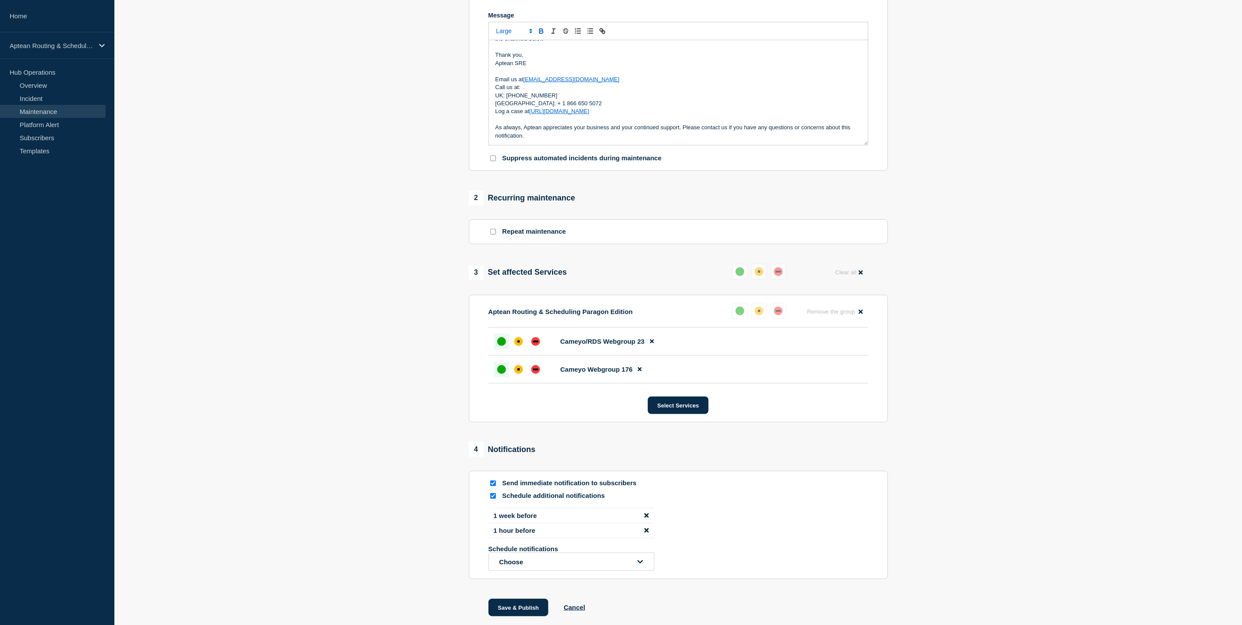
scroll to position [196, 0]
click at [539, 344] on div "down" at bounding box center [535, 340] width 9 height 9
click at [540, 372] on div "down" at bounding box center [535, 368] width 9 height 9
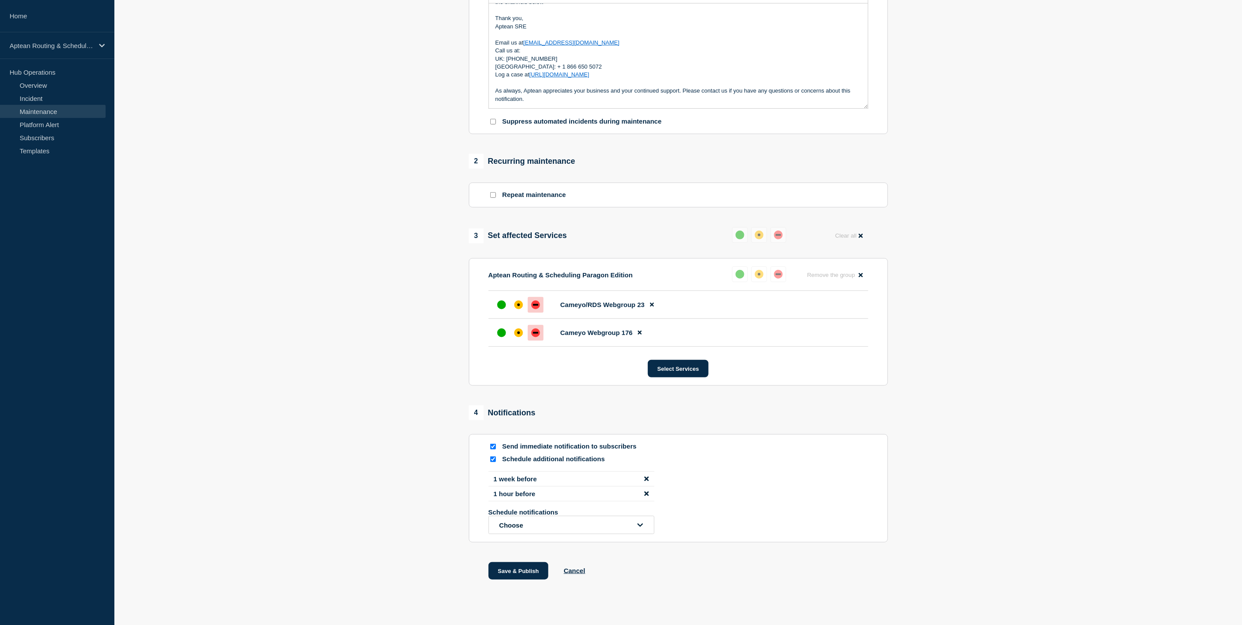
scroll to position [251, 0]
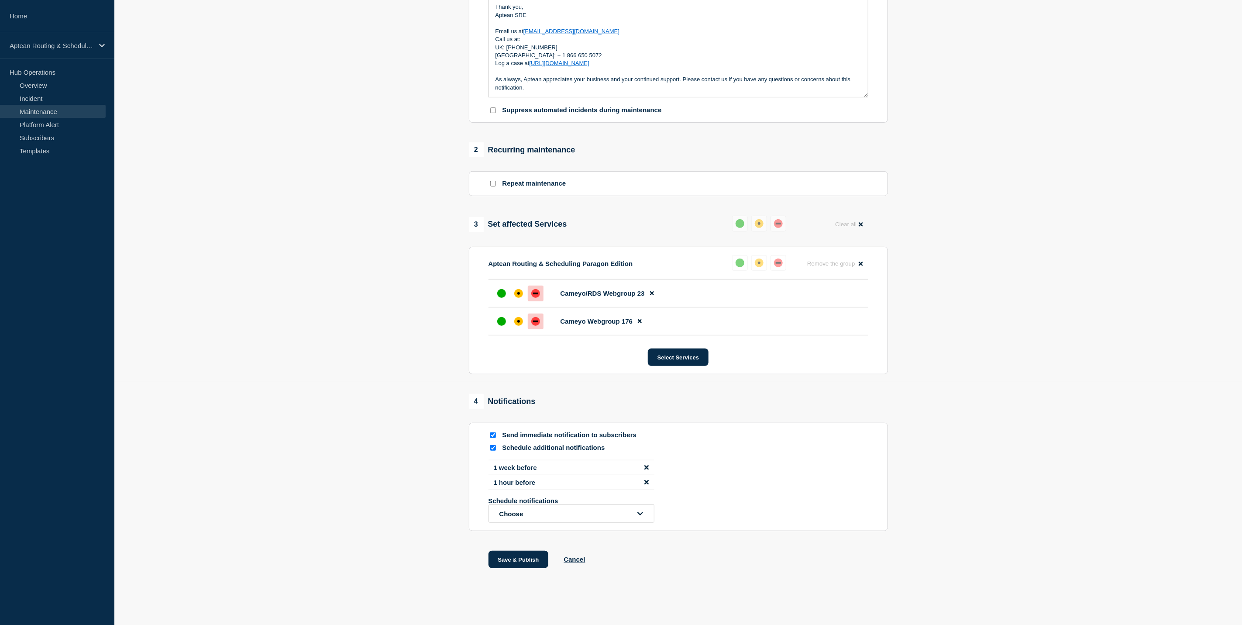
click at [494, 448] on input "Schedule additional notifications" at bounding box center [493, 448] width 6 height 6
checkbox input "false"
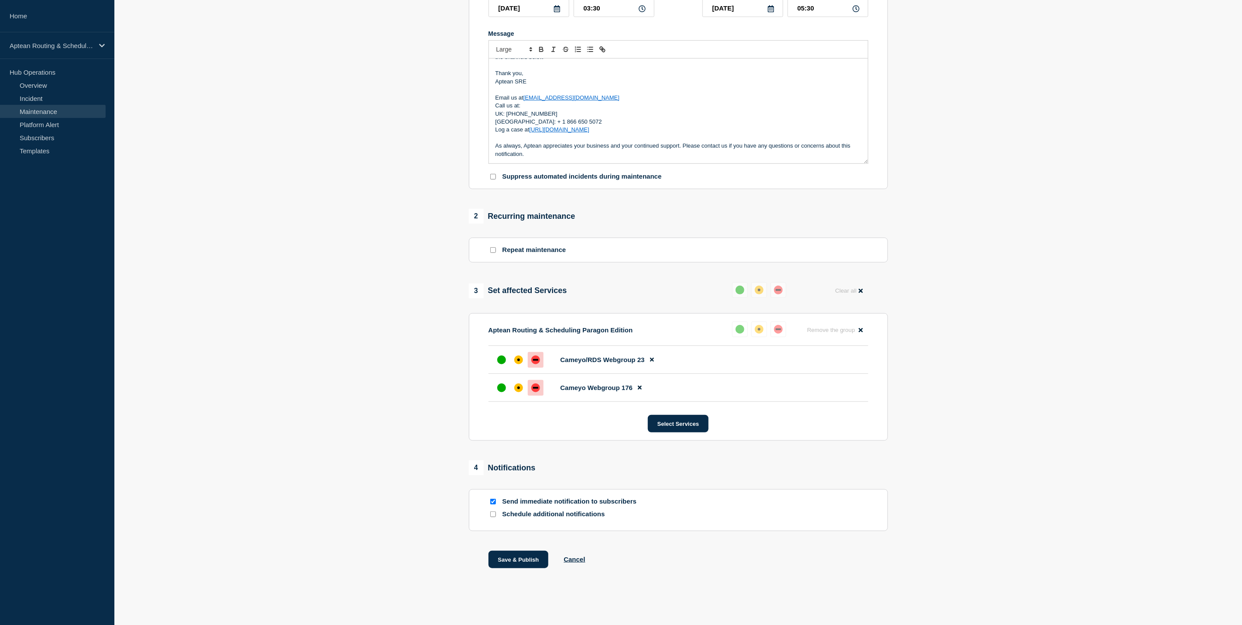
scroll to position [185, 0]
click at [519, 559] on button "Save & Publish" at bounding box center [519, 559] width 60 height 17
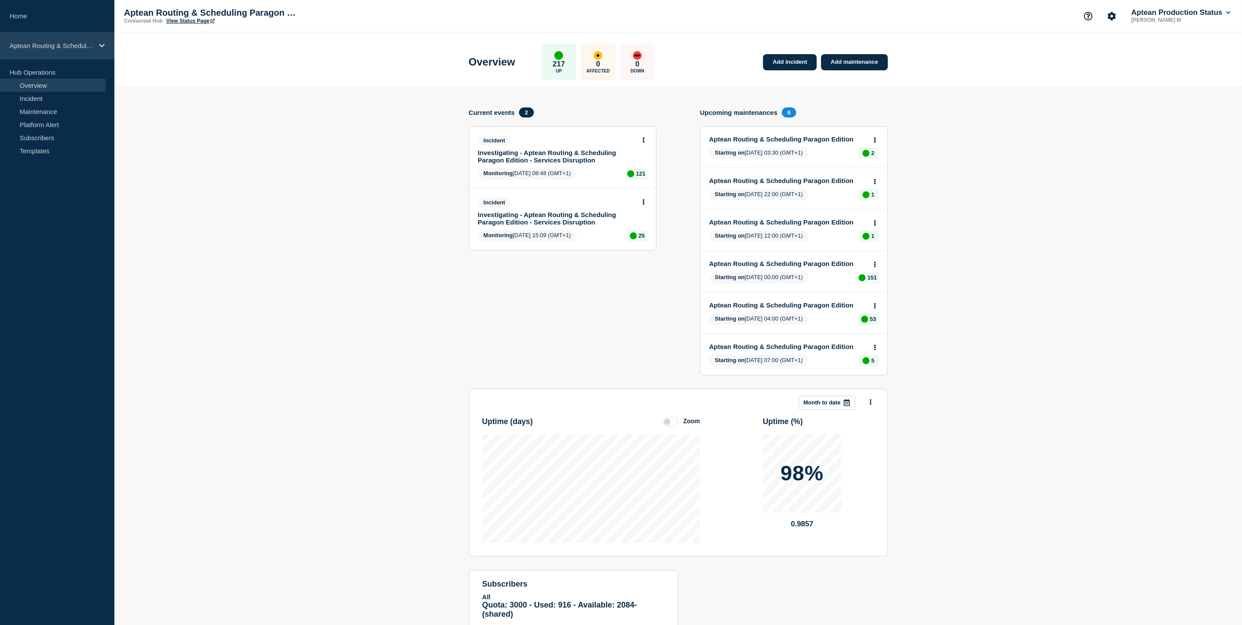
drag, startPoint x: 46, startPoint y: 42, endPoint x: 50, endPoint y: 47, distance: 6.5
click at [46, 42] on p "Aptean Routing & Scheduling Paragon Edition" at bounding box center [52, 45] width 84 height 7
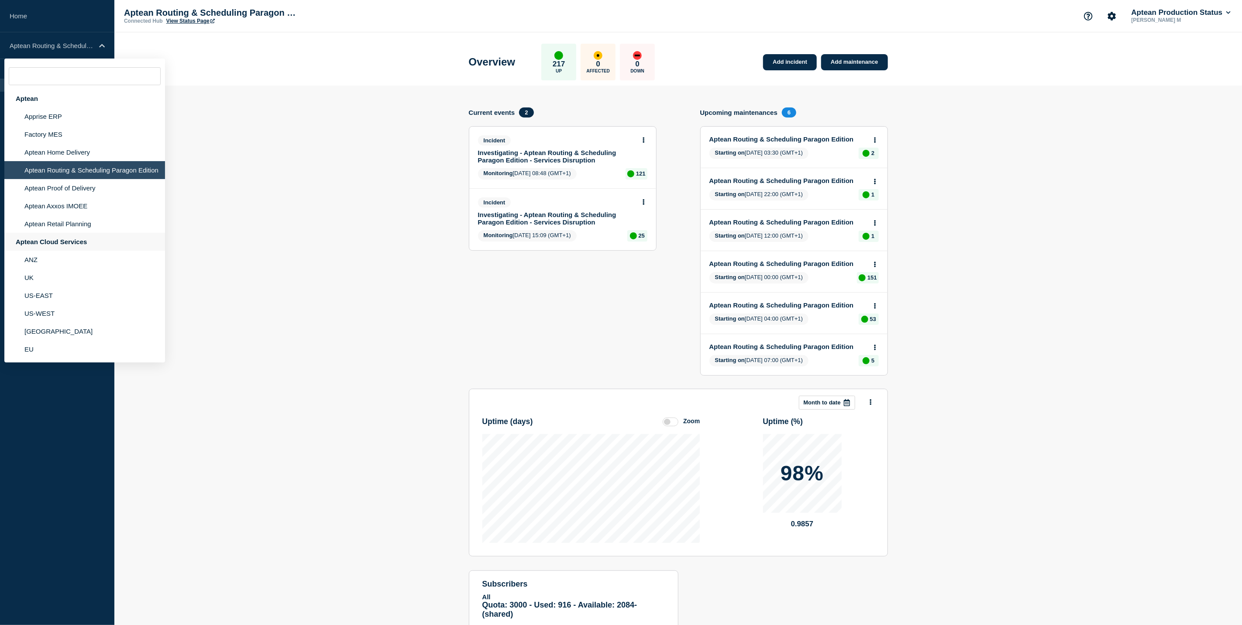
click at [52, 236] on div "Aptean Cloud Services" at bounding box center [84, 242] width 161 height 18
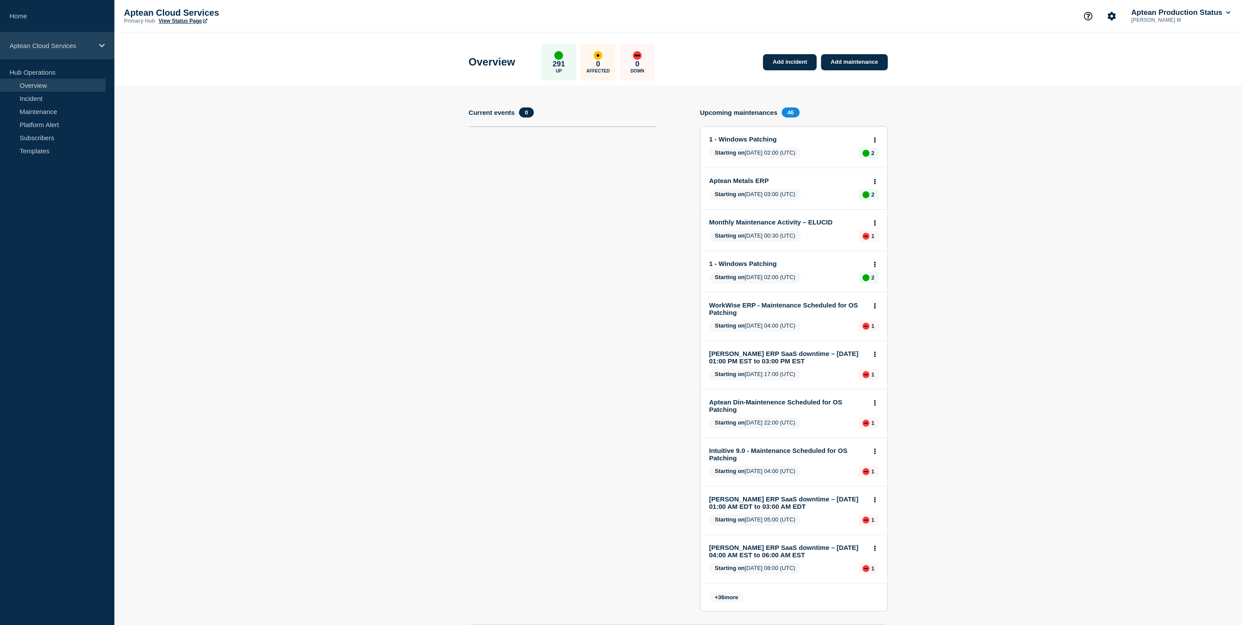
click at [80, 46] on p "Aptean Cloud Services" at bounding box center [52, 45] width 84 height 7
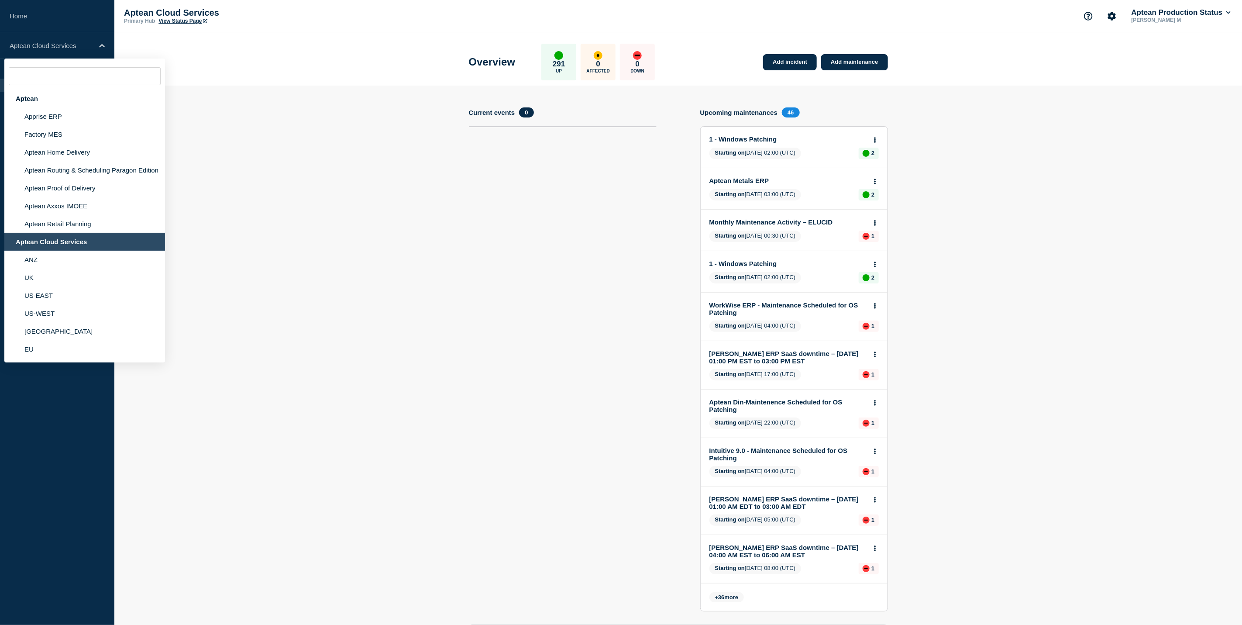
click at [339, 241] on section "Add incident Add maintenance Current events 0 Upcoming maintenances 46 1 - Wind…" at bounding box center [678, 493] width 1128 height 815
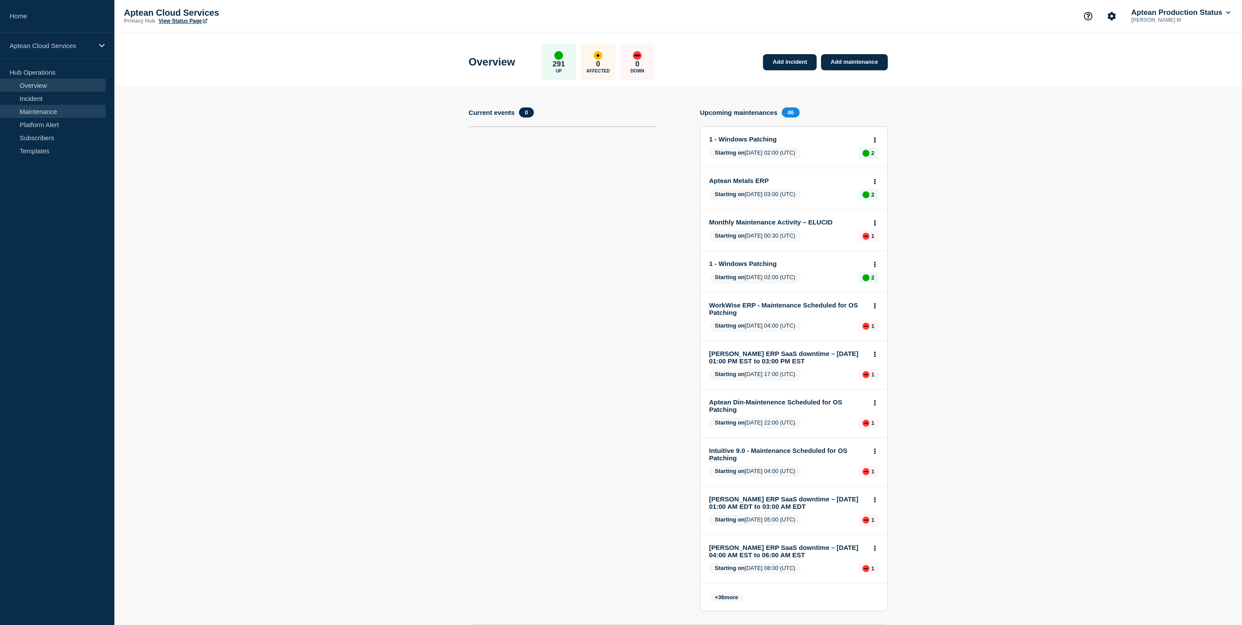
click at [38, 112] on link "Maintenance" at bounding box center [53, 111] width 106 height 13
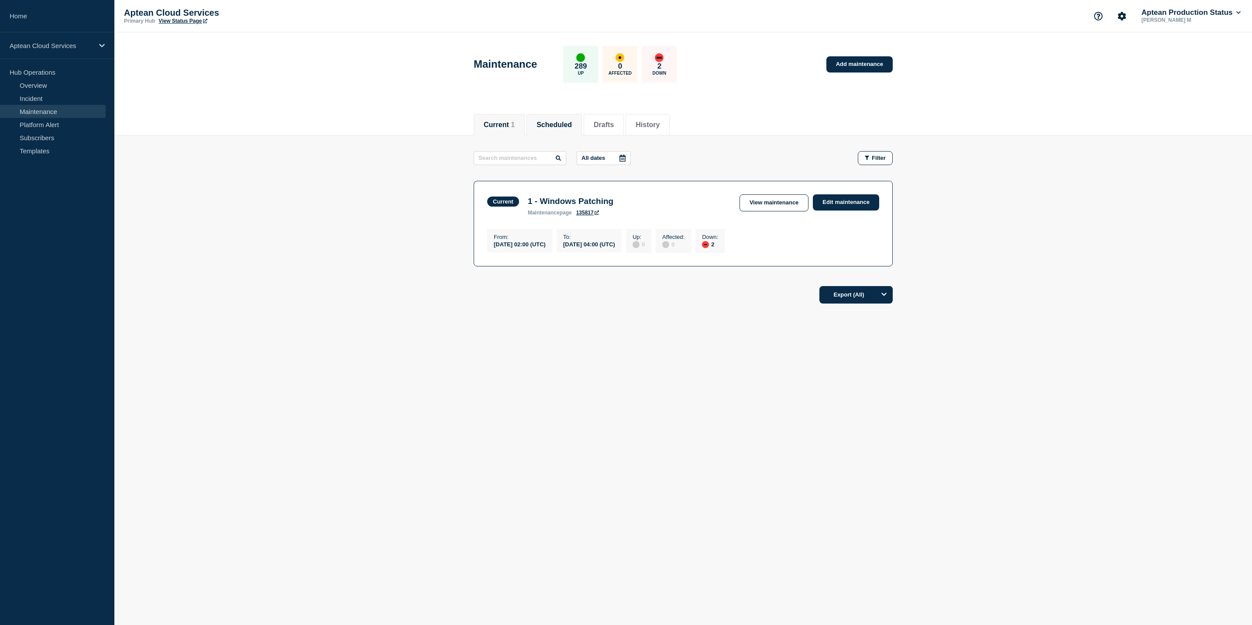
click at [558, 130] on li "Scheduled" at bounding box center [554, 124] width 55 height 21
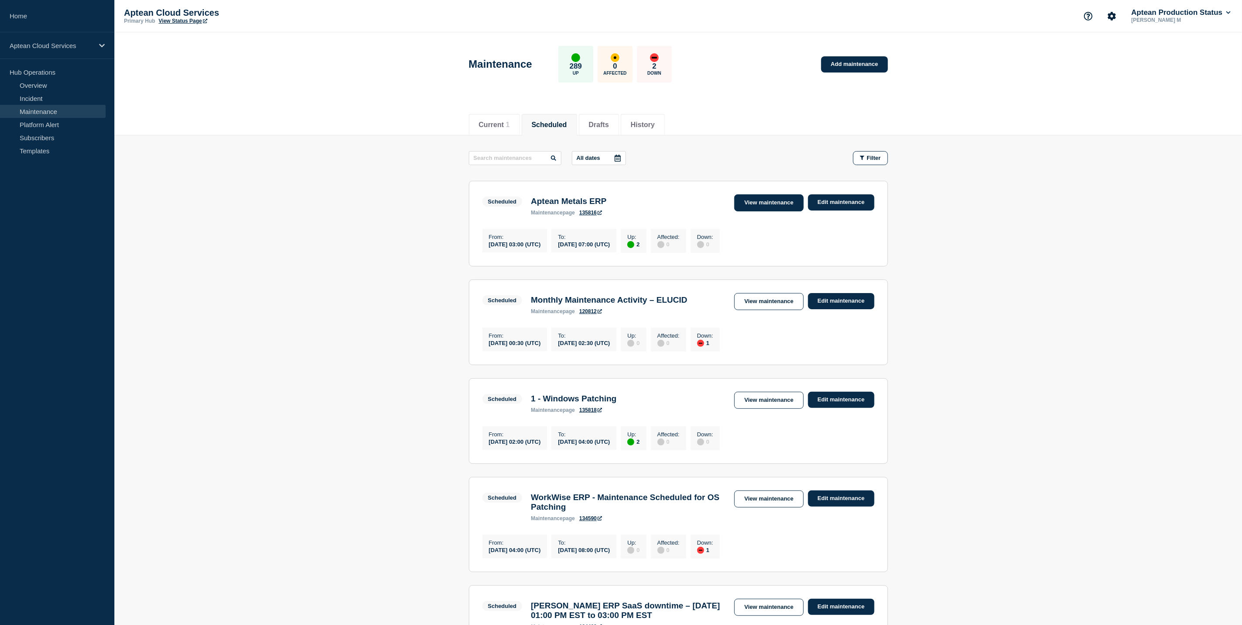
click at [754, 198] on link "View maintenance" at bounding box center [768, 202] width 69 height 17
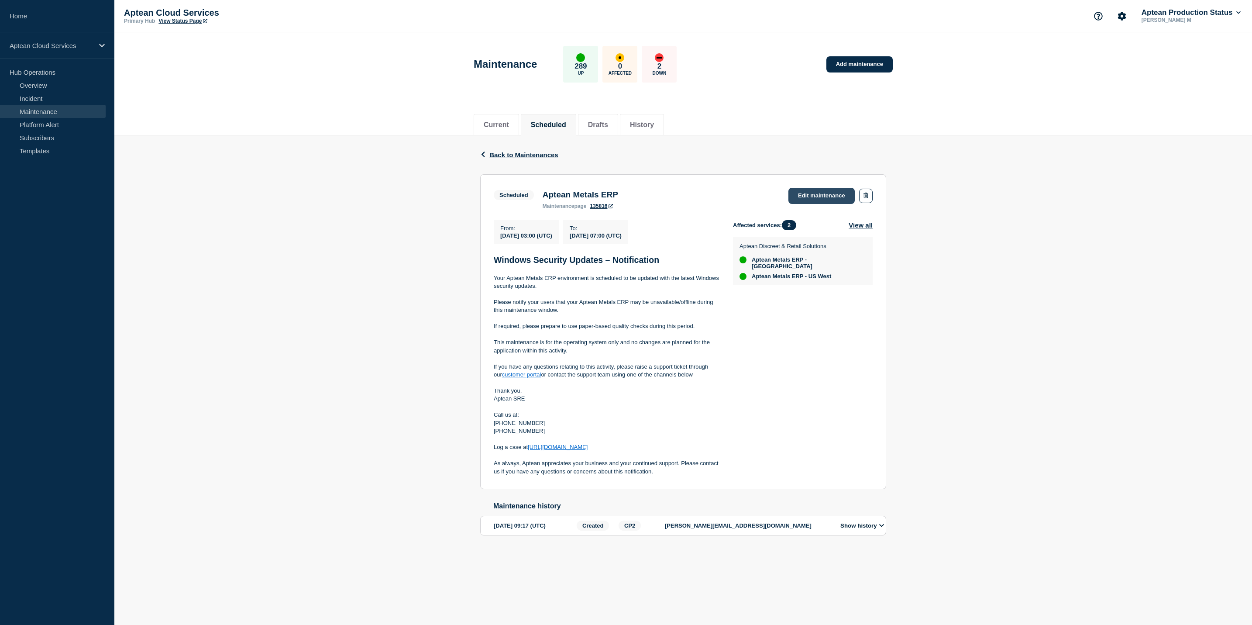
click at [799, 196] on link "Edit maintenance" at bounding box center [822, 196] width 66 height 16
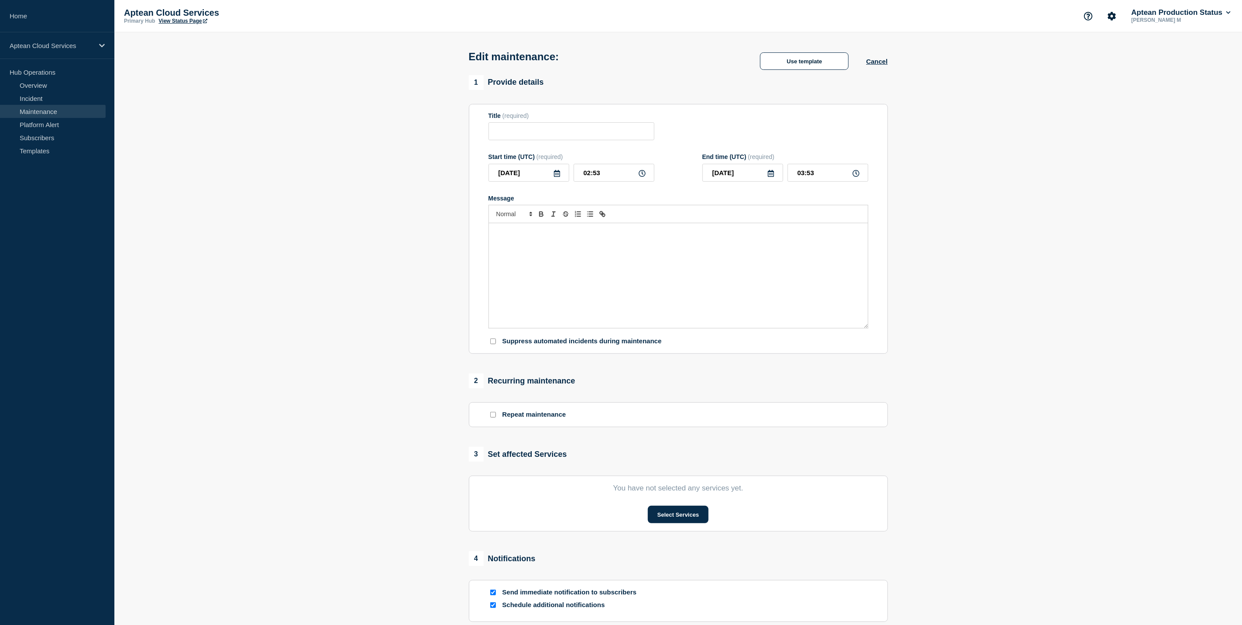
type input "Aptean Metals ERP"
type input "03:00"
type input "07:00"
checkbox input "true"
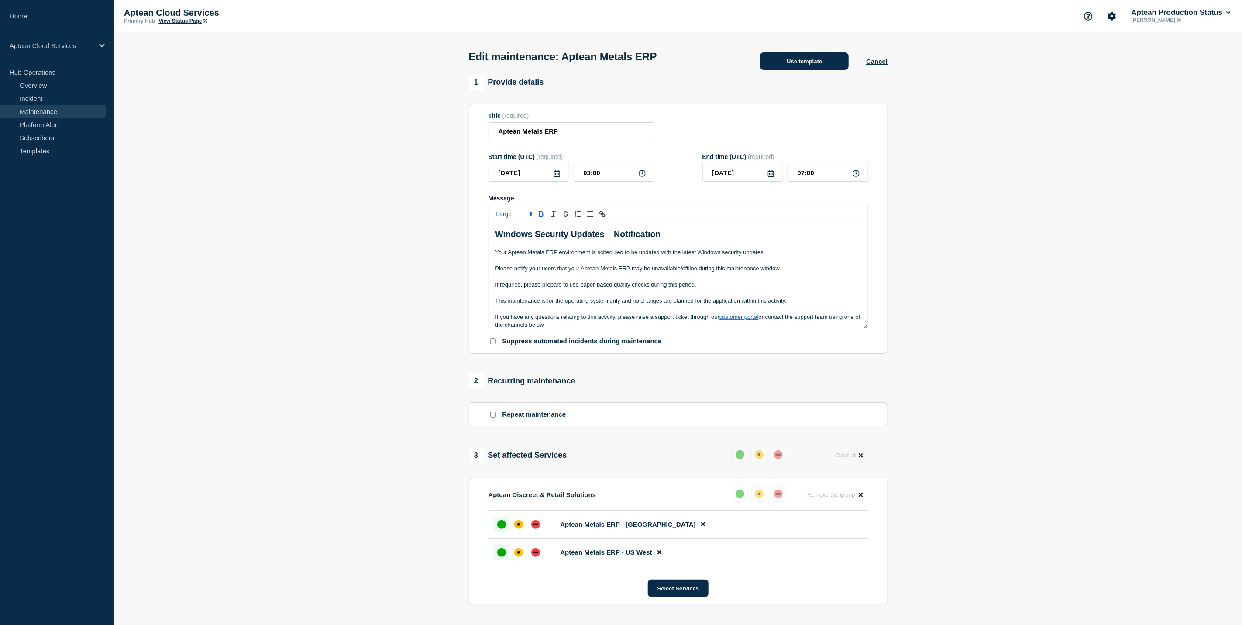
click at [795, 67] on button "Use template" at bounding box center [804, 60] width 89 height 17
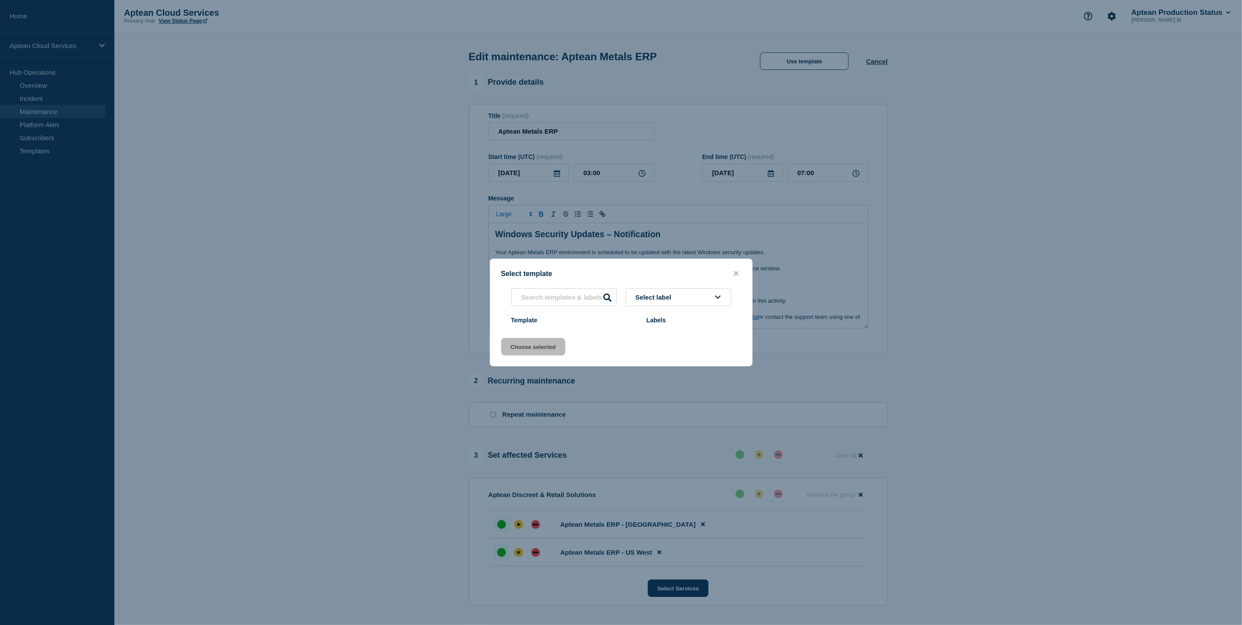
click at [1181, 144] on div at bounding box center [621, 312] width 1242 height 625
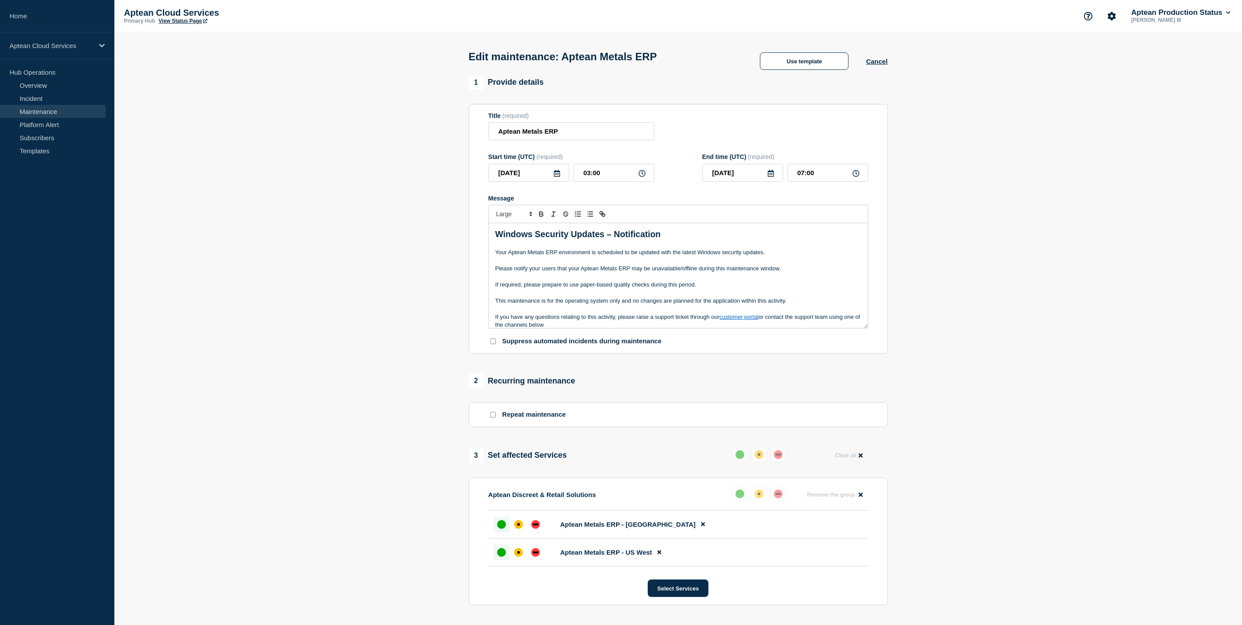
click at [851, 48] on div "Edit maintenance: Aptean Metals ERP Use template Cancel" at bounding box center [678, 53] width 439 height 43
click at [822, 56] on button "Use template" at bounding box center [804, 60] width 89 height 17
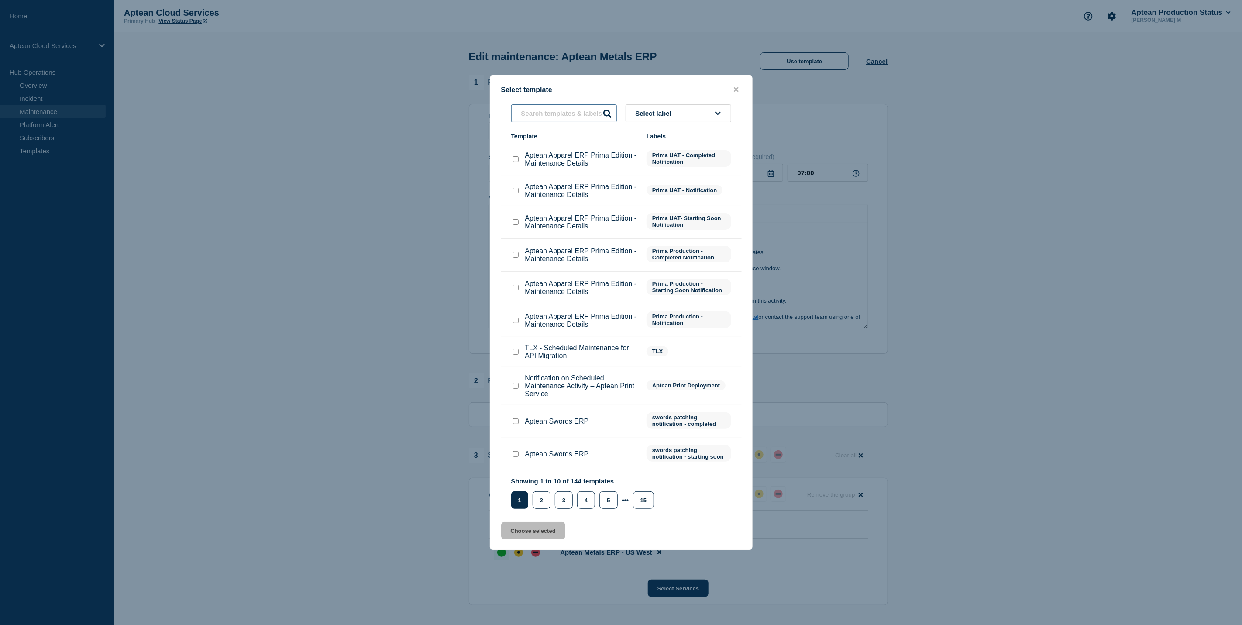
click at [556, 107] on input "text" at bounding box center [564, 113] width 106 height 18
type input "AXIS"
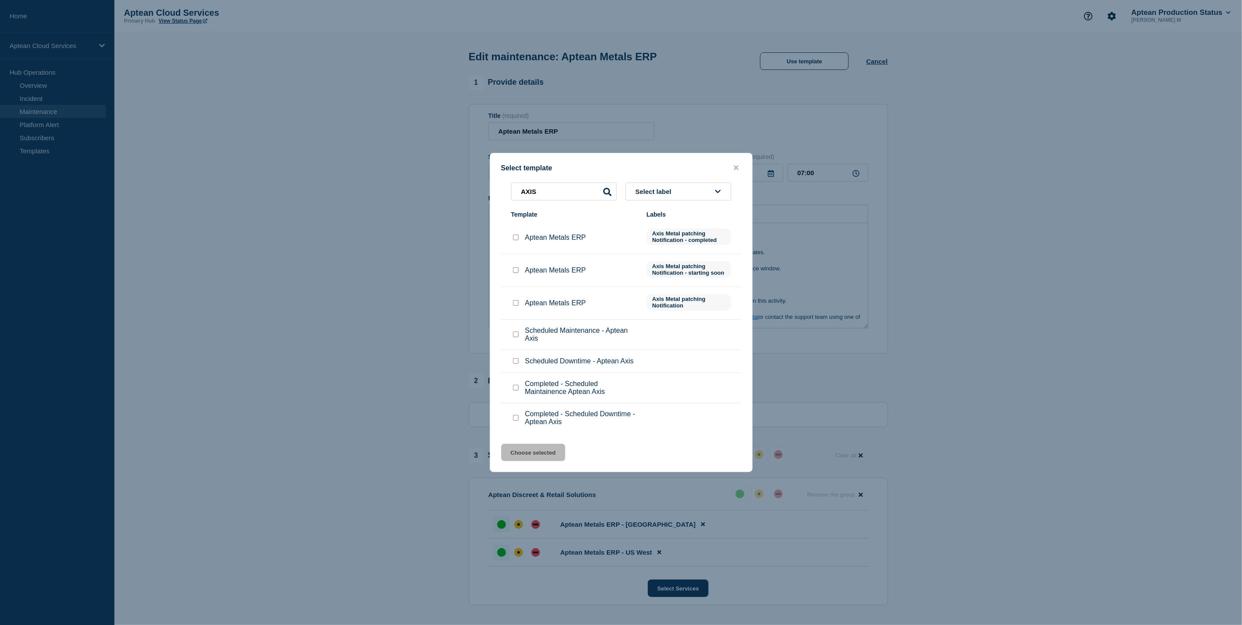
click at [513, 271] on input "Aptean Metals ERP checkbox" at bounding box center [516, 270] width 6 height 6
checkbox input "true"
click at [540, 452] on button "Choose selected" at bounding box center [533, 452] width 64 height 17
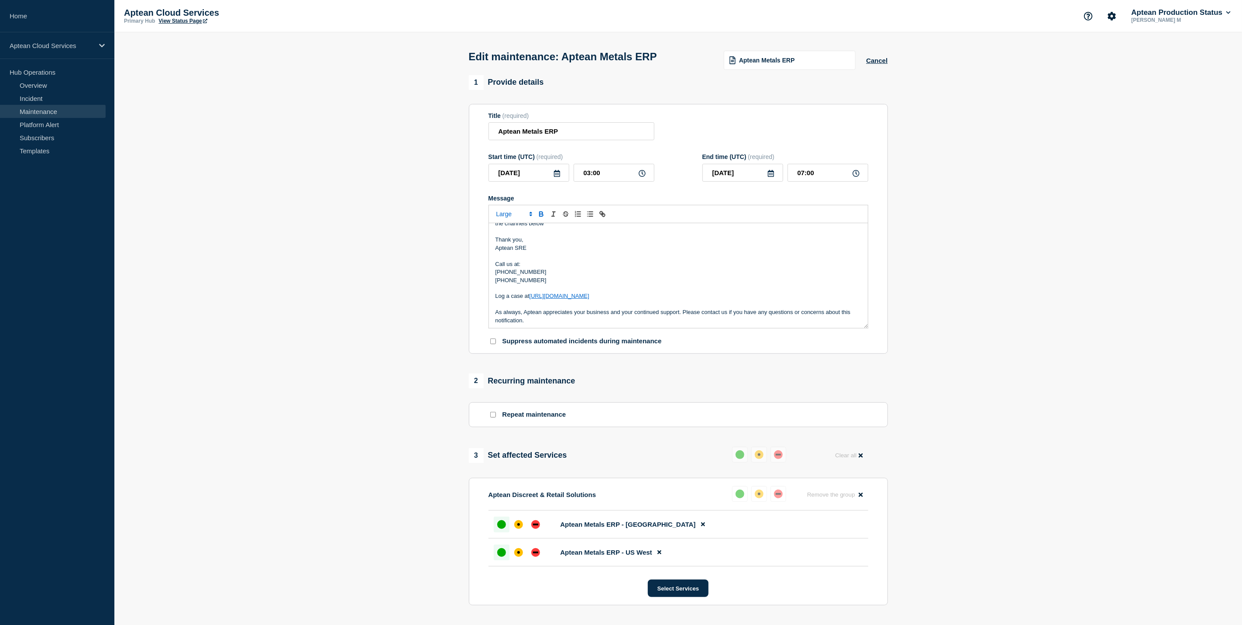
scroll to position [103, 0]
click at [782, 497] on div "down" at bounding box center [778, 493] width 9 height 9
click at [761, 478] on button "Reset" at bounding box center [761, 477] width 18 height 7
click at [782, 495] on div "down" at bounding box center [781, 494] width 5 height 2
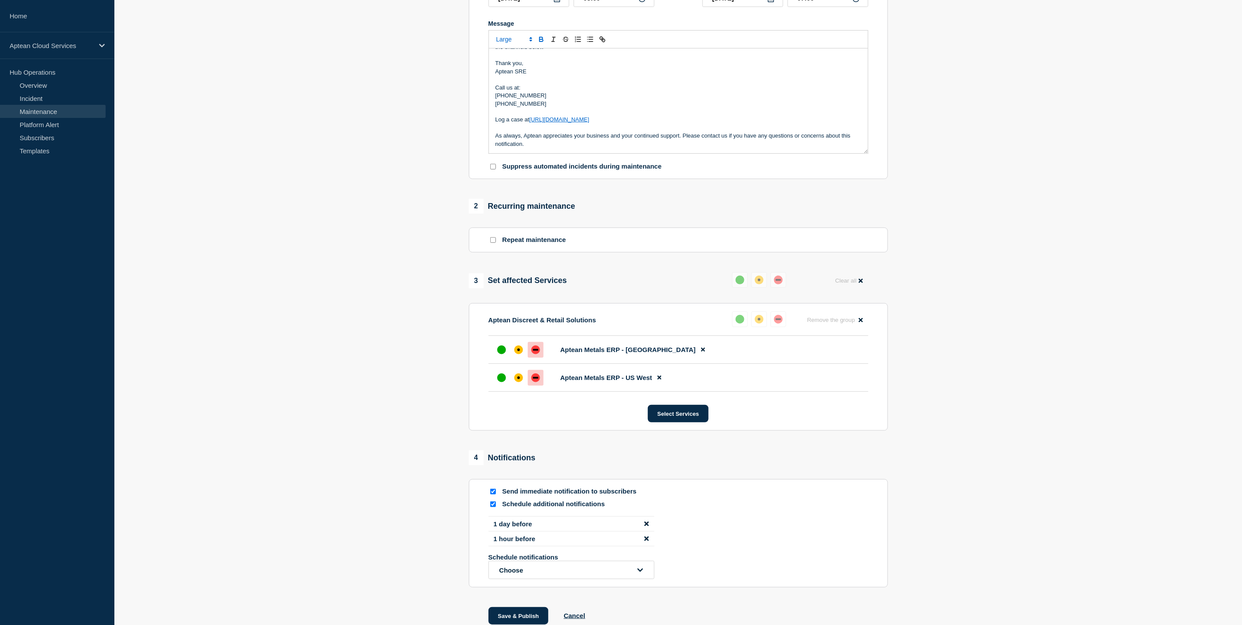
scroll to position [236, 0]
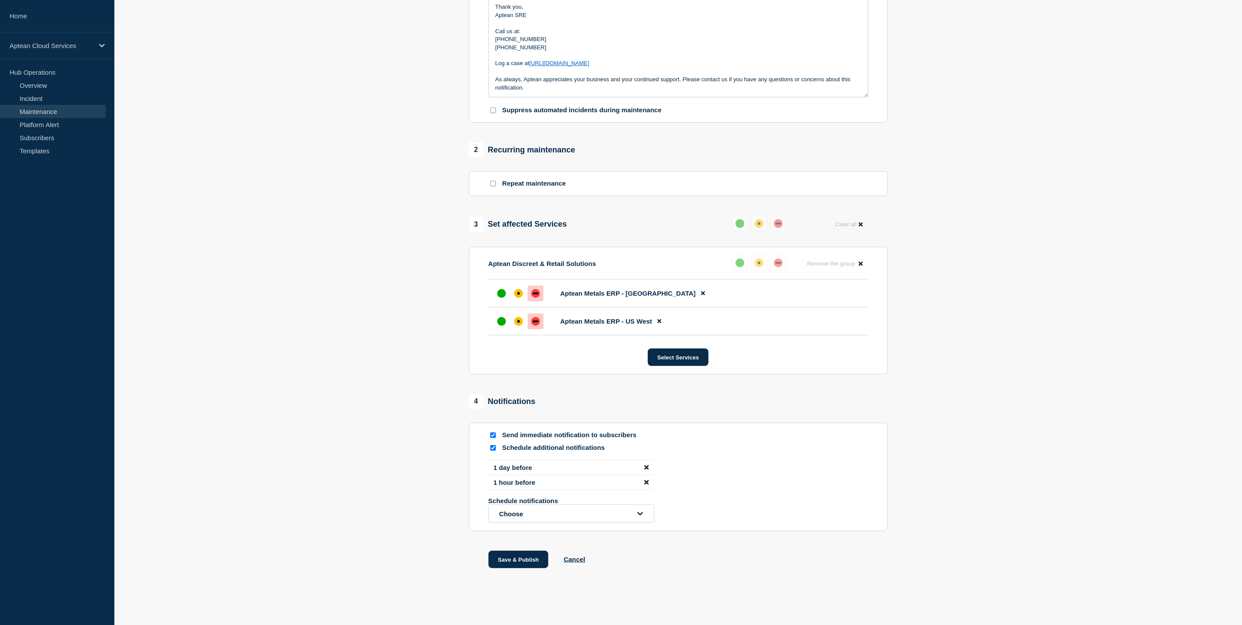
click at [496, 450] on div at bounding box center [493, 448] width 9 height 8
click at [494, 448] on input "Schedule additional notifications" at bounding box center [493, 448] width 6 height 6
checkbox input "false"
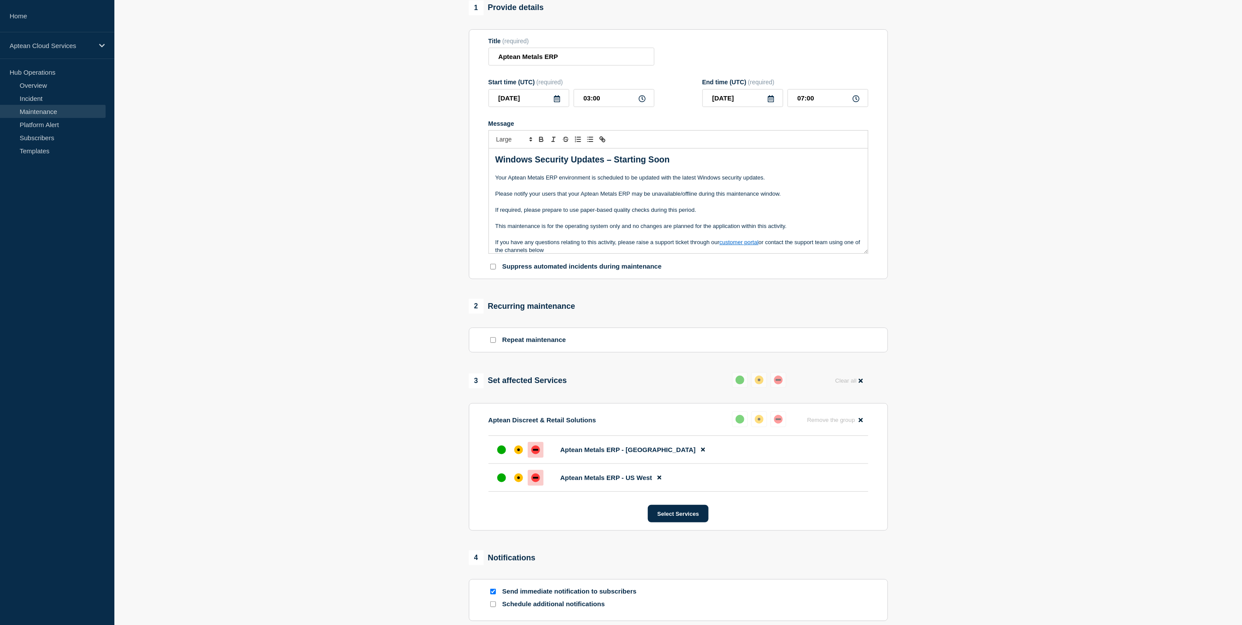
scroll to position [169, 0]
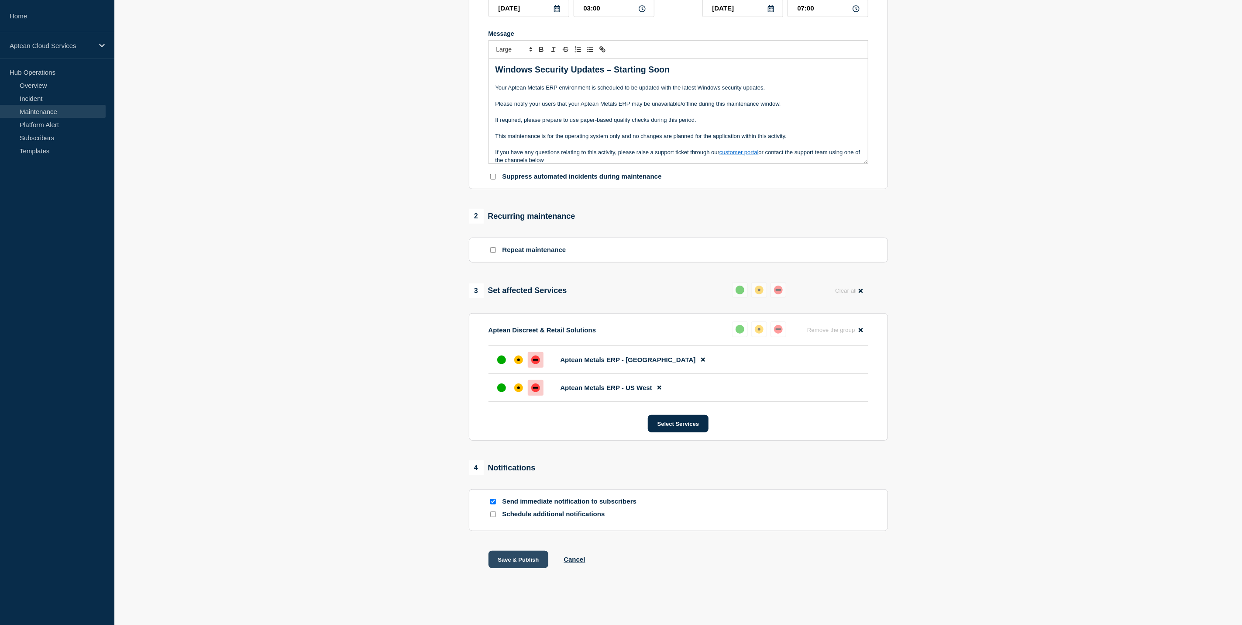
click at [534, 561] on button "Save & Publish" at bounding box center [519, 559] width 60 height 17
